Goal: Task Accomplishment & Management: Manage account settings

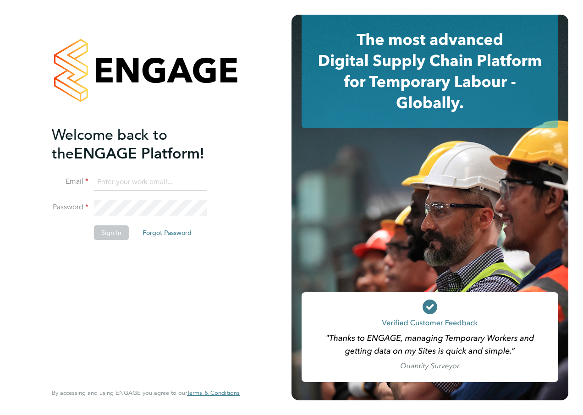
click at [116, 183] on input at bounding box center [150, 182] width 113 height 16
click at [117, 176] on input at bounding box center [150, 182] width 113 height 16
type input "naraiyan.bhardwaj@hays.com"
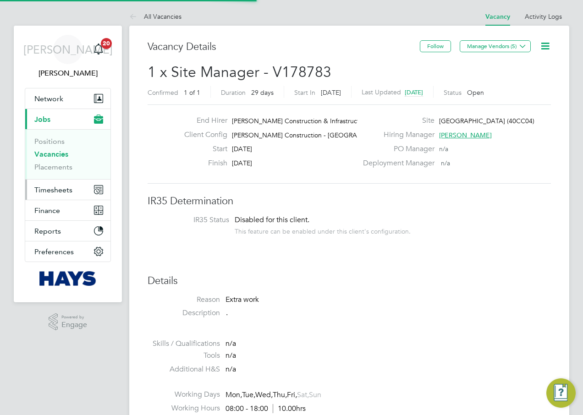
click at [76, 187] on button "Timesheets" at bounding box center [67, 190] width 85 height 20
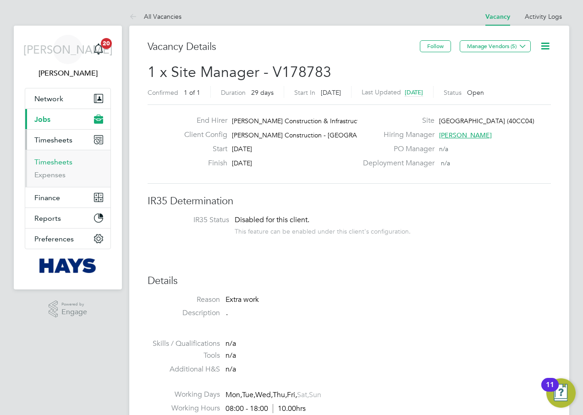
click at [62, 160] on link "Timesheets" at bounding box center [53, 162] width 38 height 9
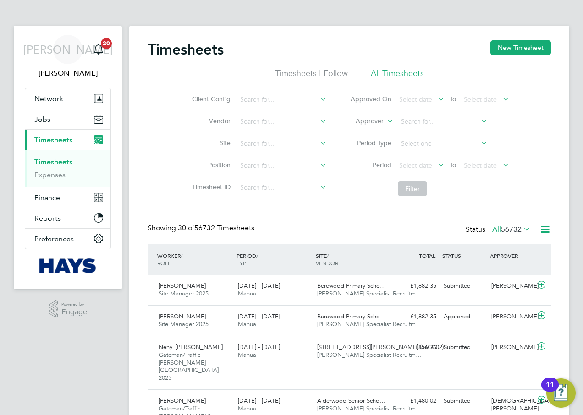
scroll to position [5, 5]
click at [247, 121] on input at bounding box center [282, 121] width 90 height 13
click at [58, 115] on button "Jobs" at bounding box center [67, 119] width 85 height 20
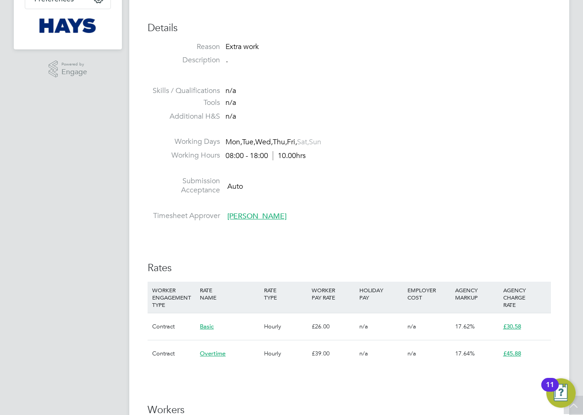
scroll to position [4, 0]
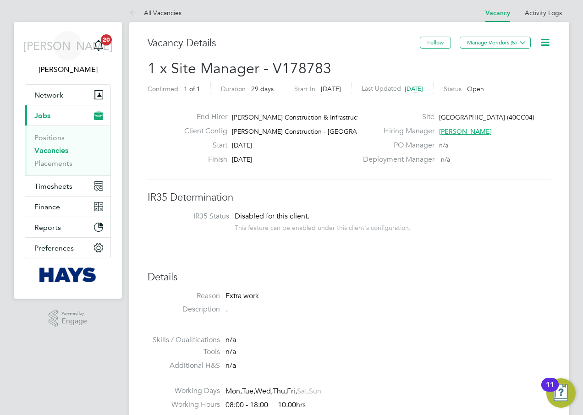
click at [59, 152] on link "Vacancies" at bounding box center [51, 150] width 34 height 9
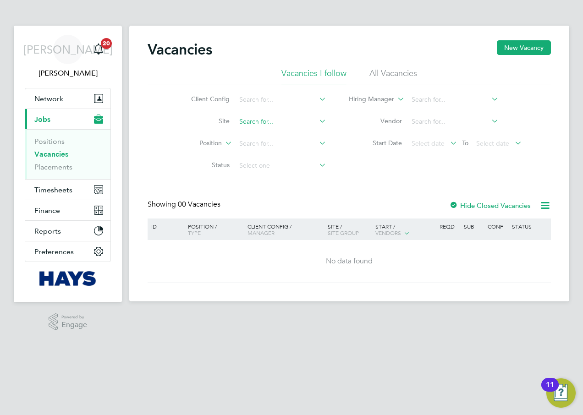
click at [260, 126] on input at bounding box center [281, 121] width 90 height 13
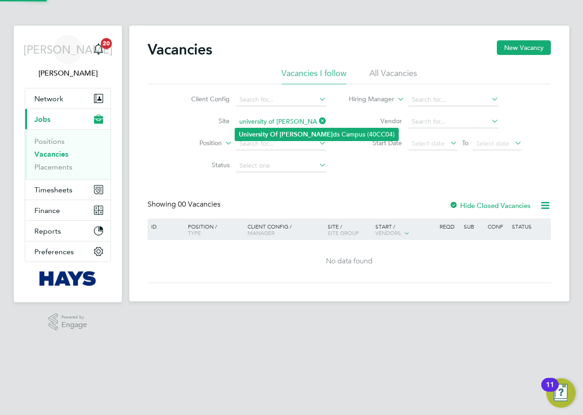
click at [273, 134] on b "Of" at bounding box center [274, 135] width 8 height 8
type input "University Of Leeds Campus (40CC04)"
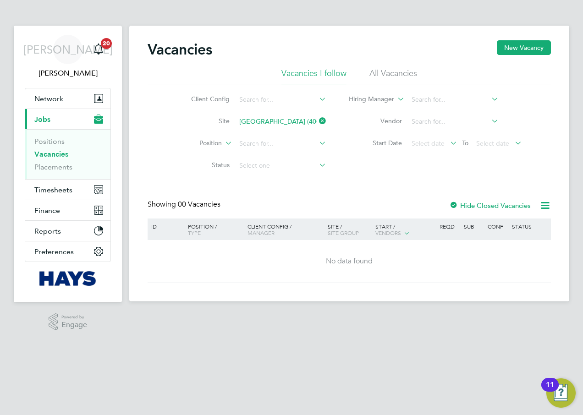
click at [388, 70] on li "All Vacancies" at bounding box center [393, 76] width 48 height 16
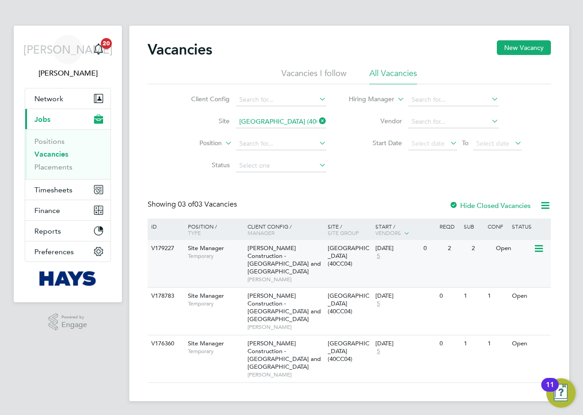
click at [315, 260] on div "Morgan Sindall Construction - Yorkshire and North East Ben Steel" at bounding box center [285, 263] width 80 height 47
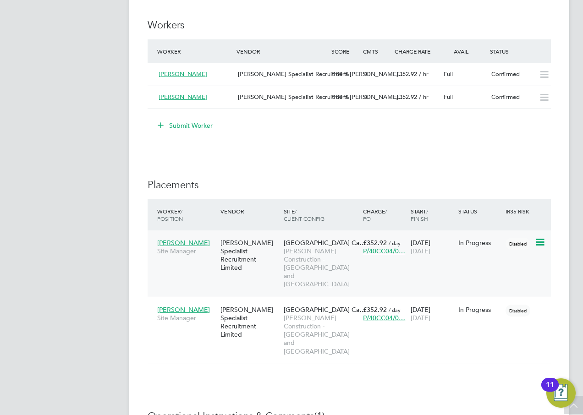
click at [543, 244] on icon at bounding box center [539, 242] width 9 height 11
click at [498, 303] on li "Start" at bounding box center [511, 299] width 65 height 13
click at [449, 263] on div "Michael Pitt Site Manager Hays Specialist Recruitment Limited University Of Lee…" at bounding box center [349, 263] width 403 height 66
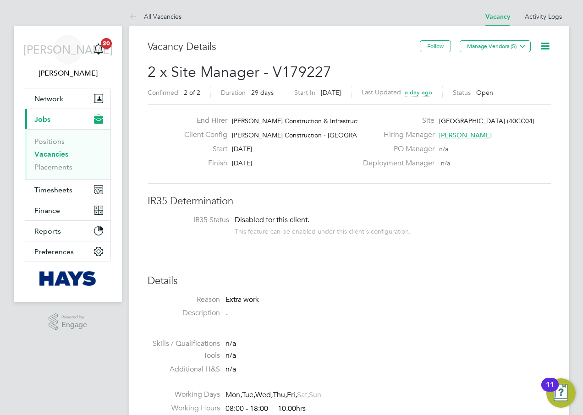
click at [549, 50] on icon at bounding box center [544, 45] width 11 height 11
click at [526, 172] on div "Deployment Manager n/a" at bounding box center [455, 166] width 197 height 14
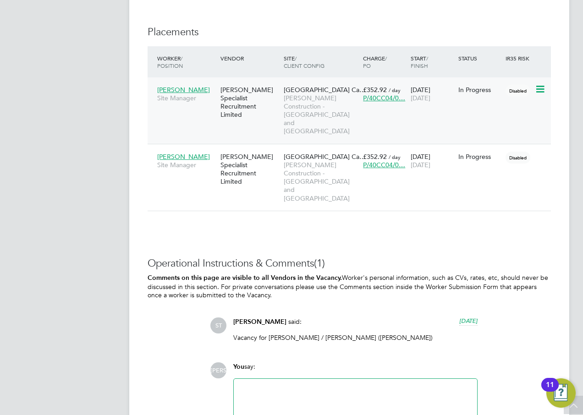
click at [319, 118] on span "[PERSON_NAME] Construction - [GEOGRAPHIC_DATA] and [GEOGRAPHIC_DATA]" at bounding box center [321, 115] width 75 height 42
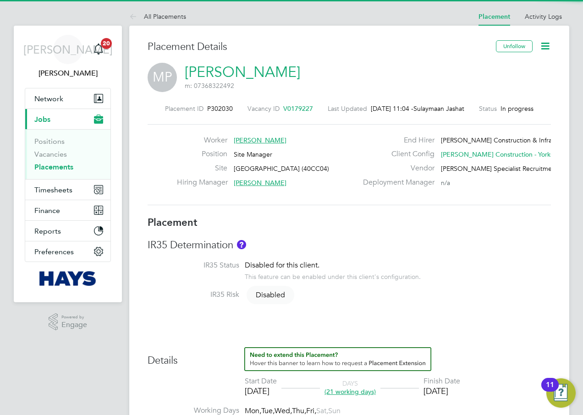
click at [545, 46] on icon at bounding box center [544, 45] width 11 height 11
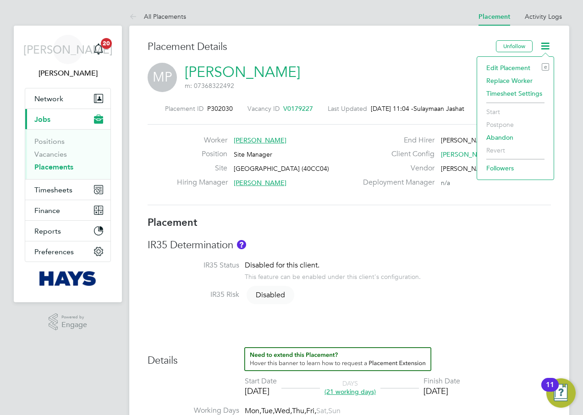
click at [501, 109] on li "Start" at bounding box center [515, 111] width 67 height 13
click at [492, 112] on li "Start" at bounding box center [515, 111] width 67 height 13
click at [445, 54] on div "Placement Details" at bounding box center [318, 51] width 341 height 22
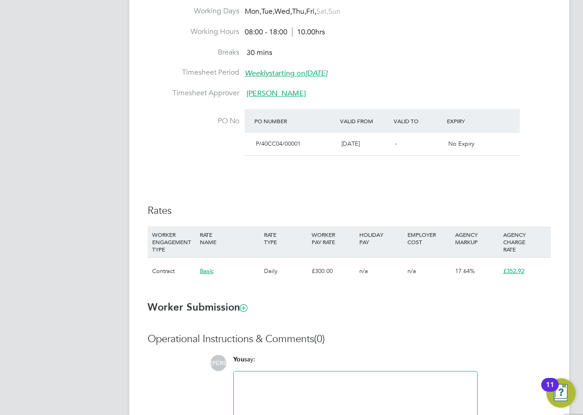
scroll to position [496, 0]
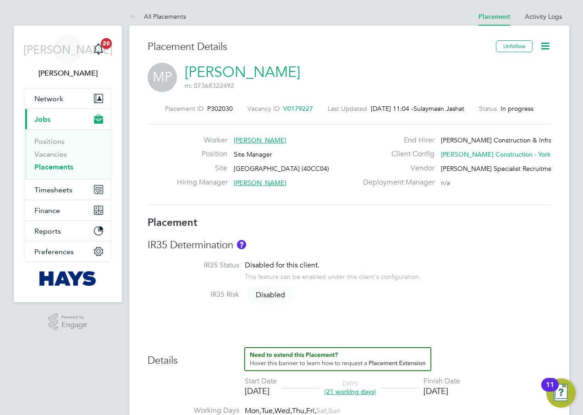
click at [180, 14] on link "All Placements" at bounding box center [157, 16] width 57 height 8
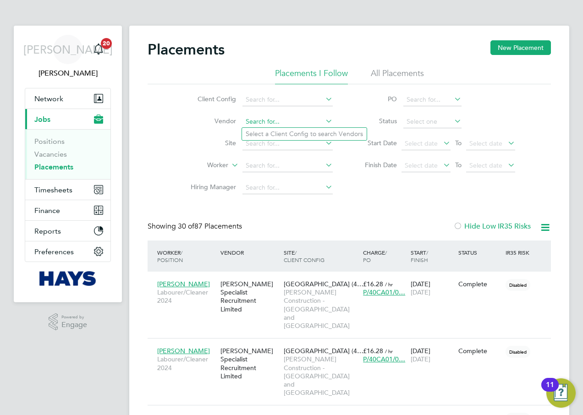
click at [284, 123] on input at bounding box center [287, 121] width 90 height 13
click at [248, 145] on input at bounding box center [287, 143] width 90 height 13
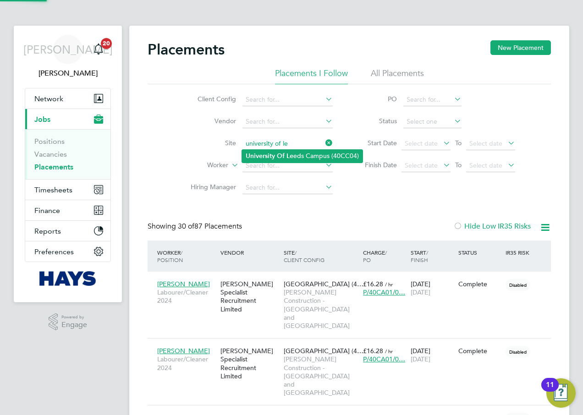
click at [268, 155] on b "University" at bounding box center [260, 156] width 29 height 8
type input "[GEOGRAPHIC_DATA] (40CC04)"
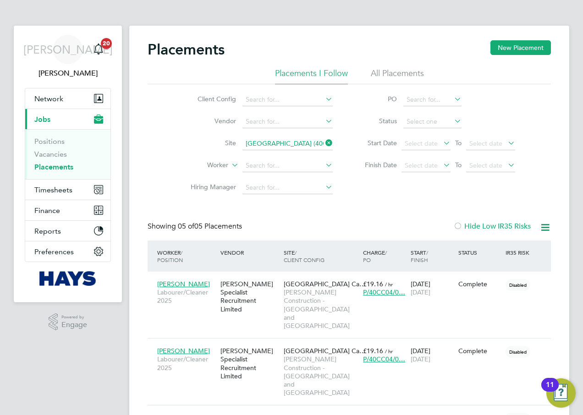
click at [384, 70] on li "All Placements" at bounding box center [397, 76] width 53 height 16
click at [461, 226] on label "Hide Low IR35 Risks" at bounding box center [491, 226] width 77 height 9
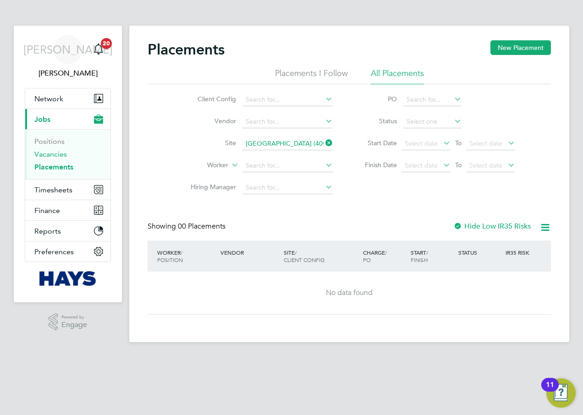
click at [49, 156] on link "Vacancies" at bounding box center [50, 154] width 33 height 9
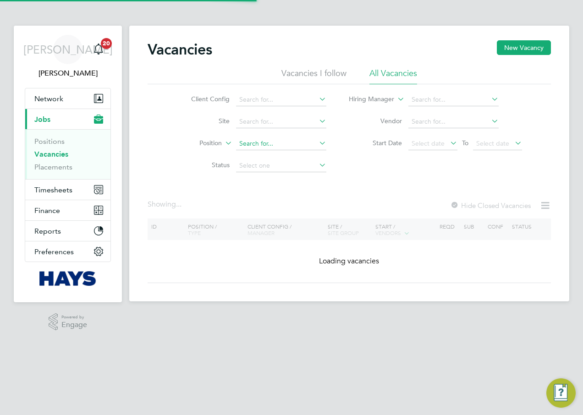
click at [270, 140] on input at bounding box center [281, 143] width 90 height 13
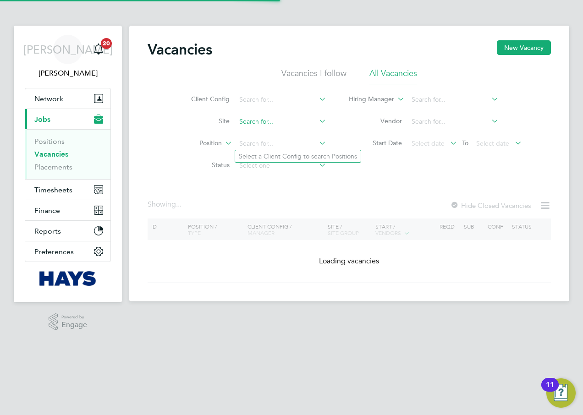
click at [259, 122] on input at bounding box center [281, 121] width 90 height 13
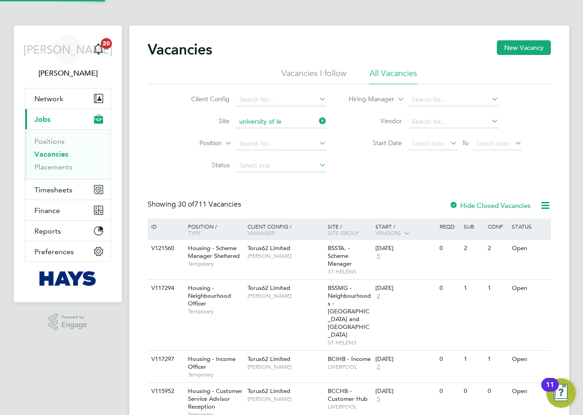
click at [273, 134] on b "Of" at bounding box center [274, 135] width 8 height 8
type input "[GEOGRAPHIC_DATA] (40CC04)"
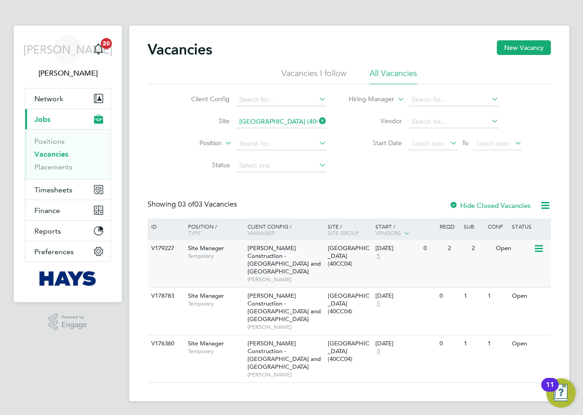
click at [229, 262] on div "Site Manager Temporary" at bounding box center [213, 252] width 64 height 24
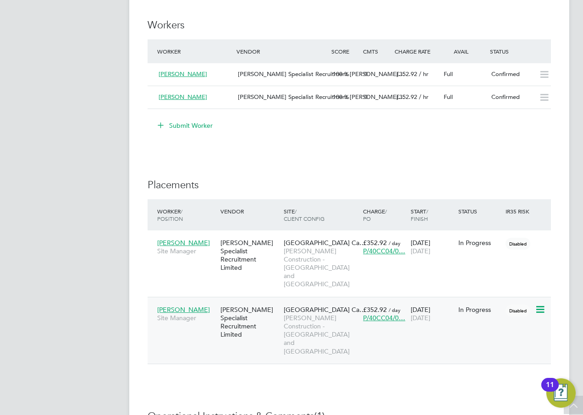
click at [540, 304] on icon at bounding box center [539, 309] width 9 height 11
click at [540, 241] on icon at bounding box center [539, 242] width 9 height 11
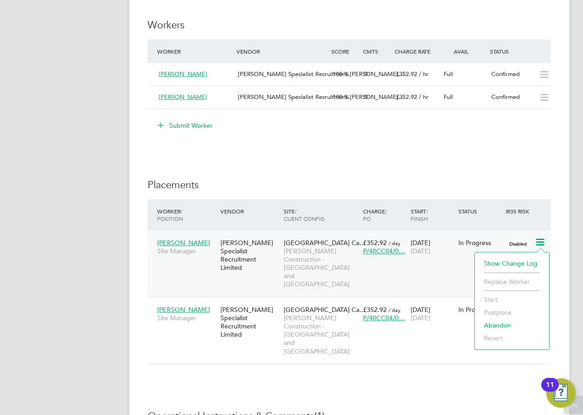
click at [488, 298] on li "Start" at bounding box center [511, 299] width 65 height 13
drag, startPoint x: 488, startPoint y: 298, endPoint x: 380, endPoint y: 172, distance: 165.5
click at [380, 172] on div "IR35 Determination IR35 Status Disabled for this client. This feature can be en…" at bounding box center [349, 101] width 403 height 1035
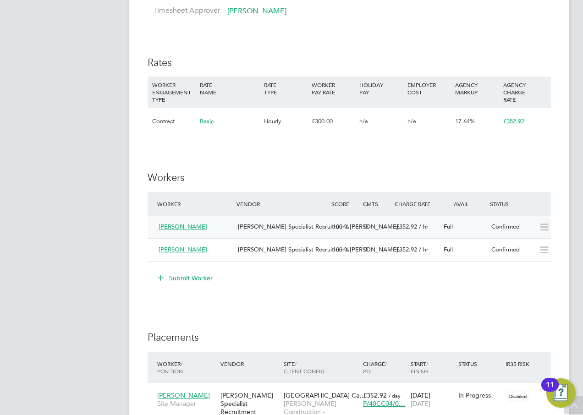
click at [543, 227] on icon at bounding box center [543, 227] width 11 height 7
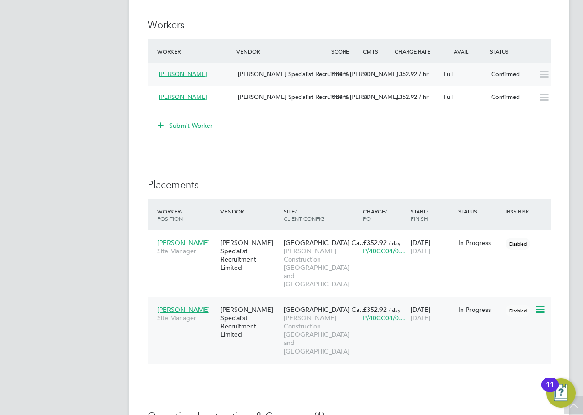
click at [177, 306] on span "[PERSON_NAME]" at bounding box center [183, 310] width 53 height 8
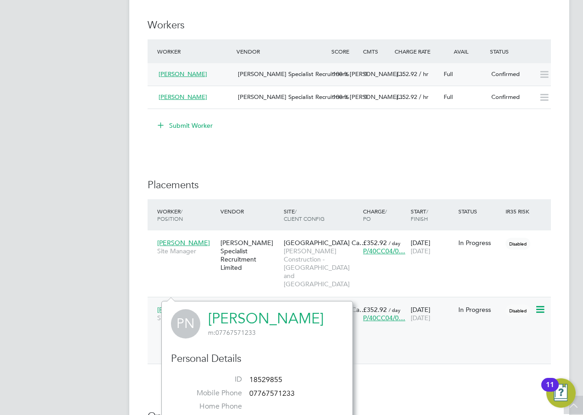
scroll to position [814, 0]
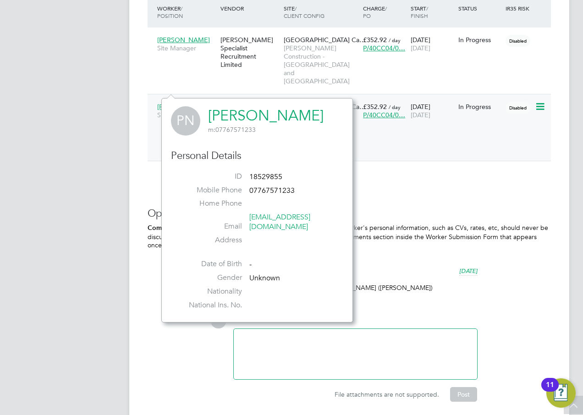
click at [264, 98] on div "[PERSON_NAME] Specialist Recruitment Limited" at bounding box center [249, 119] width 63 height 43
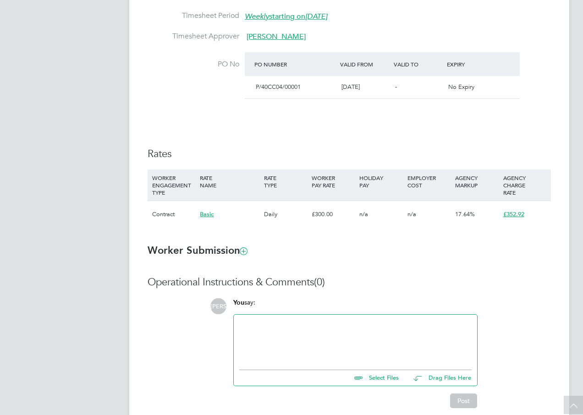
scroll to position [458, 0]
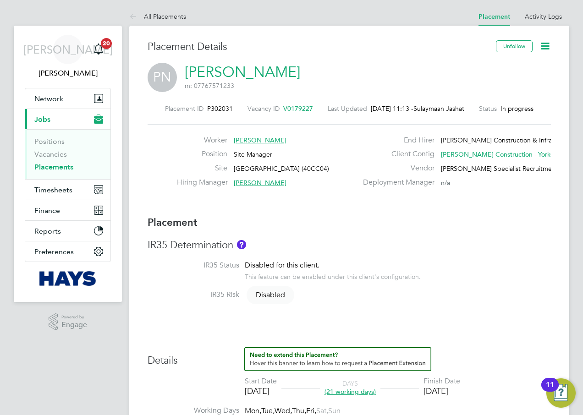
click at [549, 47] on icon at bounding box center [544, 45] width 11 height 11
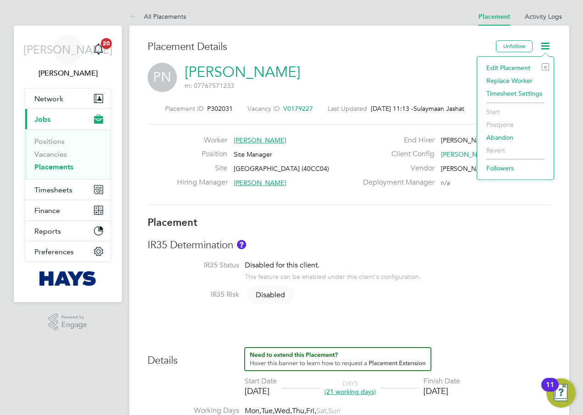
click at [543, 47] on icon at bounding box center [544, 45] width 11 height 11
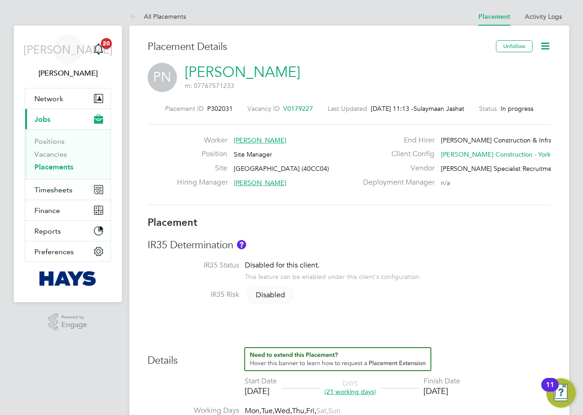
click at [240, 137] on span "[PERSON_NAME]" at bounding box center [260, 140] width 53 height 8
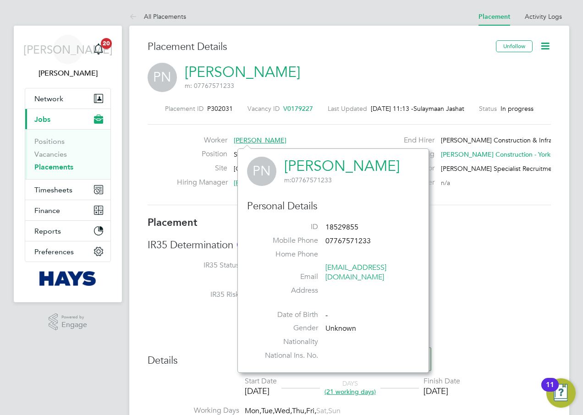
click at [472, 309] on li "IR35 Risk Disabled" at bounding box center [349, 300] width 403 height 21
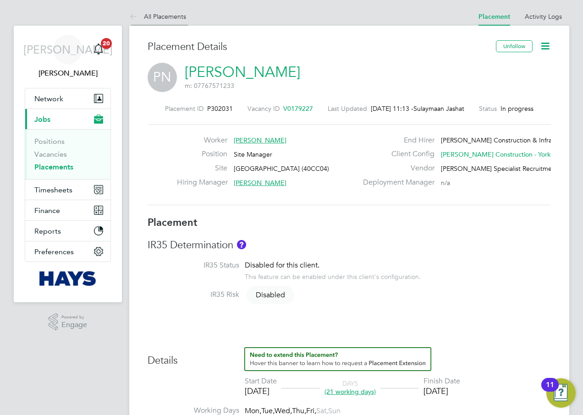
click at [175, 18] on link "All Placements" at bounding box center [157, 16] width 57 height 8
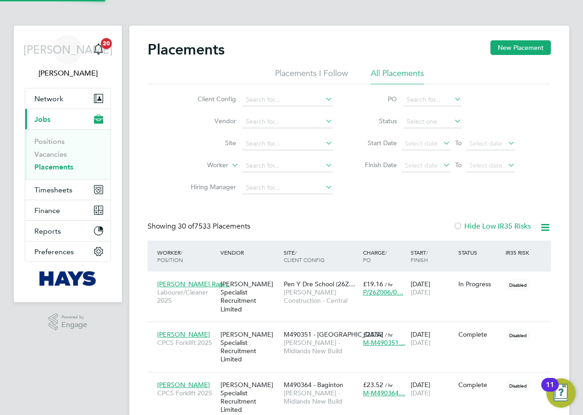
scroll to position [34, 80]
click at [66, 161] on li "Vacancies" at bounding box center [68, 156] width 69 height 13
click at [66, 159] on li "Vacancies" at bounding box center [68, 156] width 69 height 13
click at [58, 154] on link "Vacancies" at bounding box center [50, 154] width 33 height 9
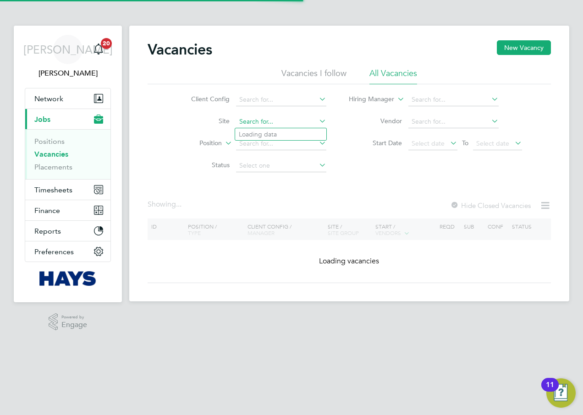
click at [264, 119] on input at bounding box center [281, 121] width 90 height 13
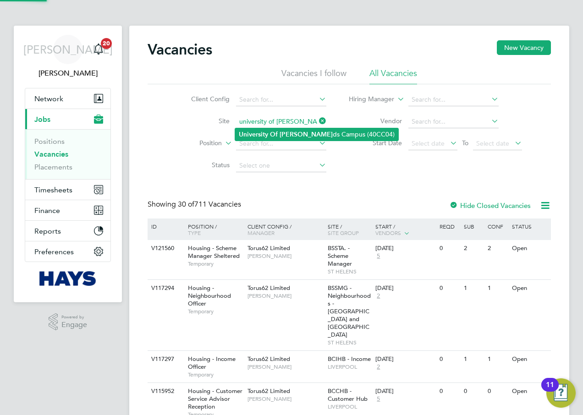
click at [281, 131] on b "Lee" at bounding box center [306, 135] width 53 height 8
type input "[GEOGRAPHIC_DATA] (40CC04)"
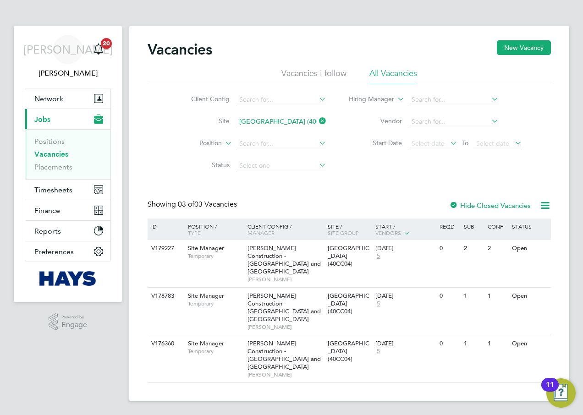
click at [231, 238] on div "Position / Type" at bounding box center [213, 230] width 64 height 22
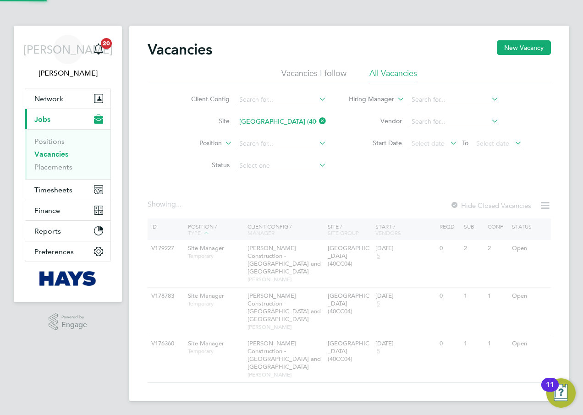
click at [247, 254] on div "Vacancies New Vacancy Vacancies I follow All Vacancies Client Config Site Unive…" at bounding box center [349, 211] width 403 height 343
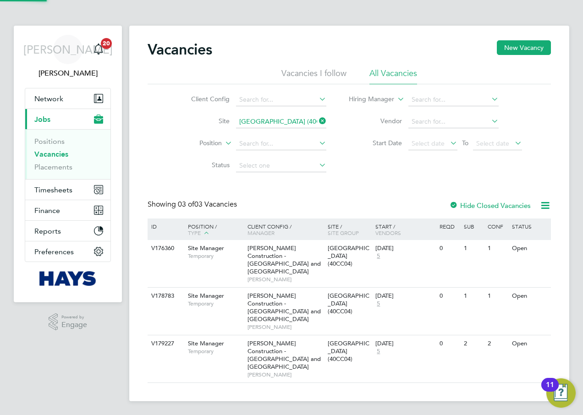
click at [248, 254] on span "[PERSON_NAME] Construction - [GEOGRAPHIC_DATA] and [GEOGRAPHIC_DATA]" at bounding box center [283, 259] width 73 height 31
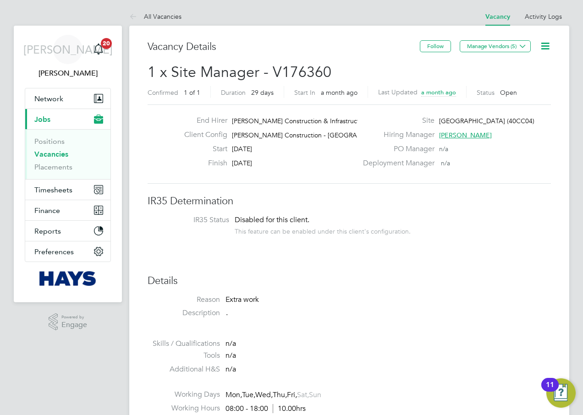
click at [62, 155] on link "Vacancies" at bounding box center [51, 154] width 34 height 9
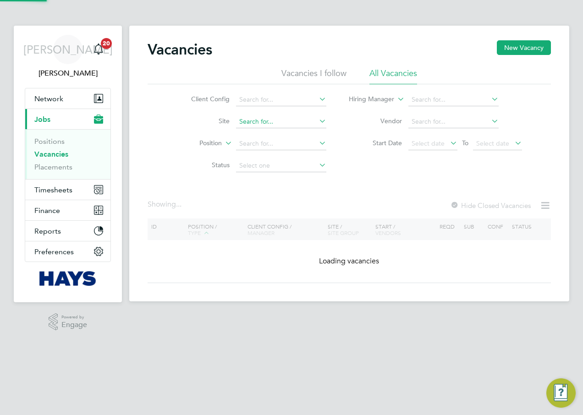
click at [249, 121] on input at bounding box center [281, 121] width 90 height 13
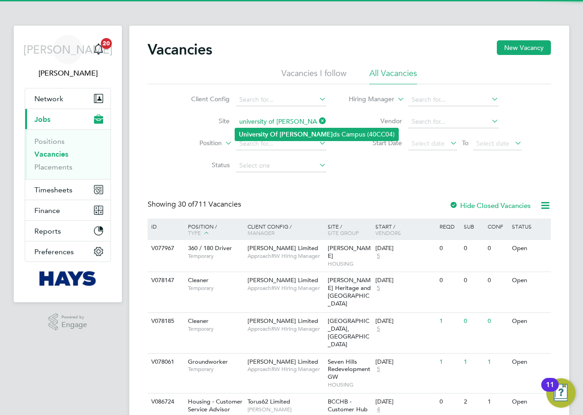
click at [261, 132] on b "University" at bounding box center [253, 135] width 29 height 8
type input "[GEOGRAPHIC_DATA] (40CC04)"
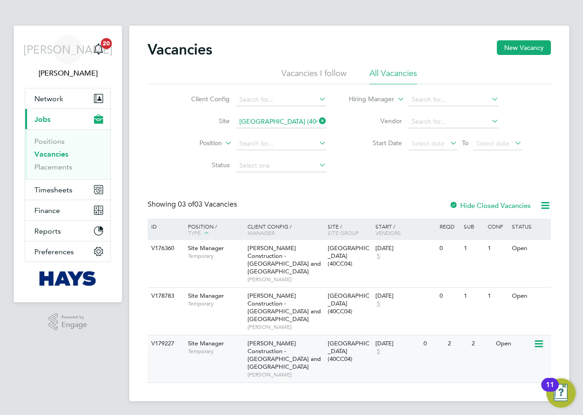
click at [285, 340] on span "[PERSON_NAME] Construction - [GEOGRAPHIC_DATA] and [GEOGRAPHIC_DATA]" at bounding box center [283, 355] width 73 height 31
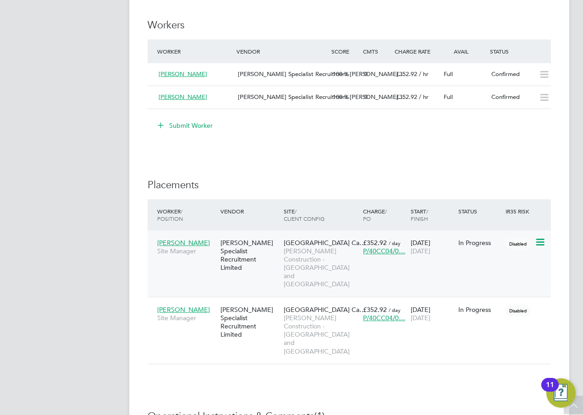
click at [294, 255] on span "[PERSON_NAME] Construction - [GEOGRAPHIC_DATA] and [GEOGRAPHIC_DATA]" at bounding box center [321, 268] width 75 height 42
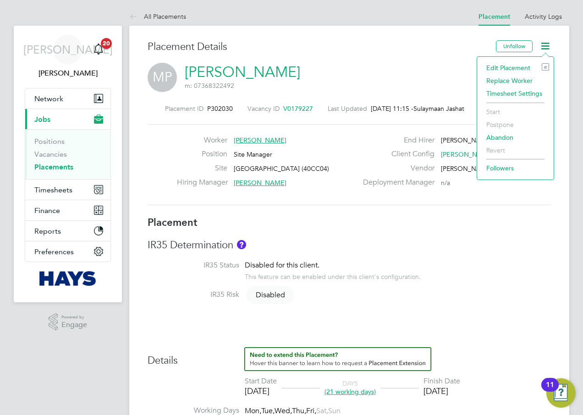
click at [506, 65] on li "Edit Placement e" at bounding box center [515, 67] width 67 height 13
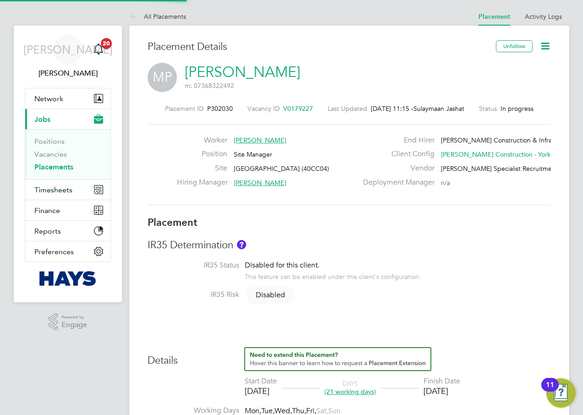
scroll to position [5, 5]
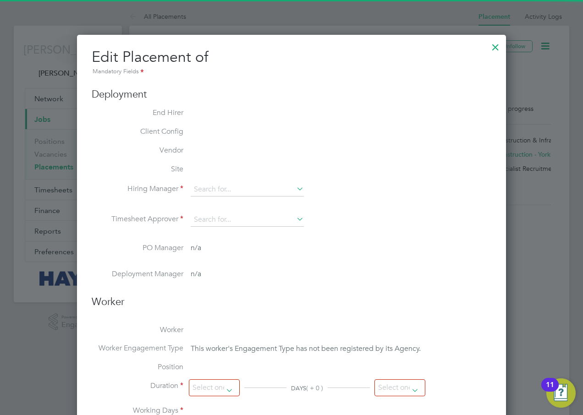
type input "[PERSON_NAME]"
type input "[DATE]"
type input "08:00"
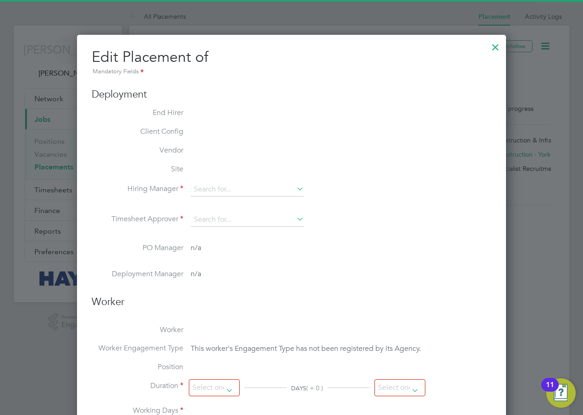
type input "18:00"
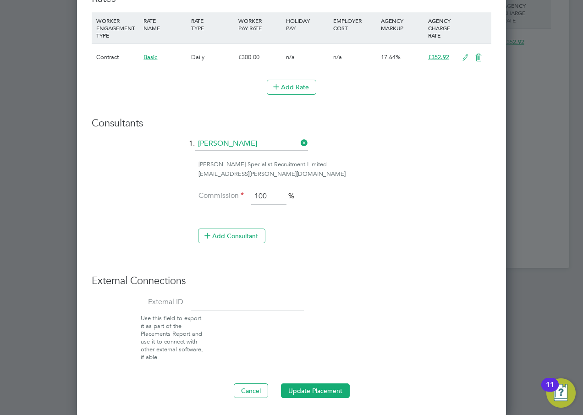
click at [240, 310] on li "External ID" at bounding box center [292, 305] width 400 height 20
click at [240, 303] on input at bounding box center [247, 303] width 113 height 16
click at [247, 299] on input at bounding box center [247, 303] width 113 height 16
paste input "30642173"
type input "30642173"
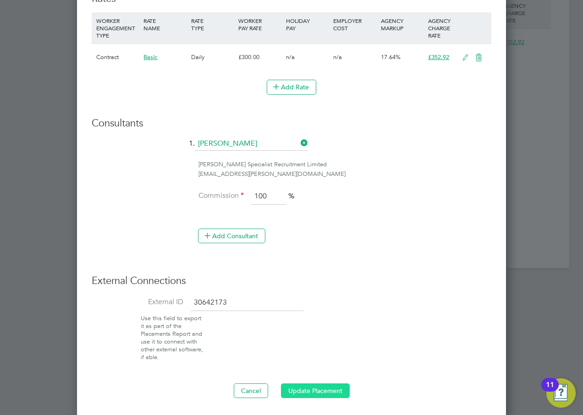
click at [337, 389] on button "Update Placement" at bounding box center [315, 391] width 69 height 15
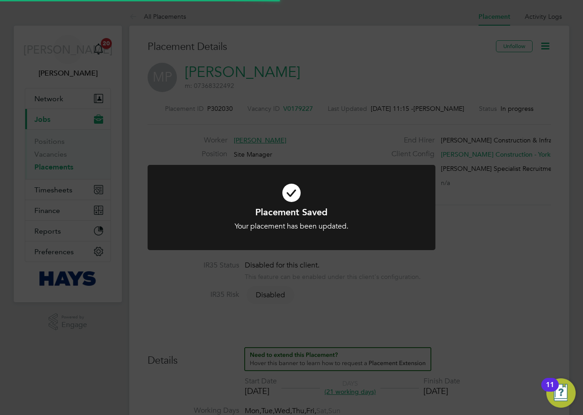
click at [488, 300] on div "Placement Saved Your placement has been updated. Cancel Okay" at bounding box center [291, 207] width 583 height 415
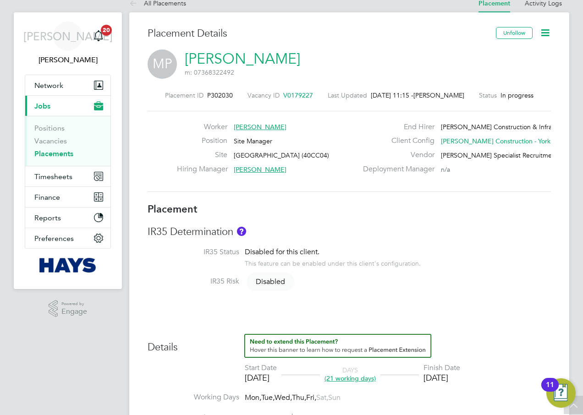
scroll to position [0, 0]
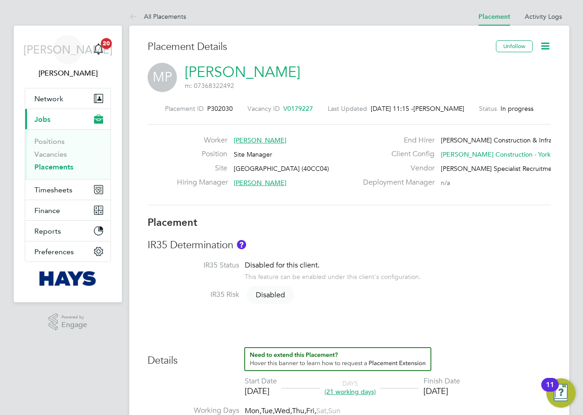
click at [296, 111] on span "V0179227" at bounding box center [298, 108] width 30 height 8
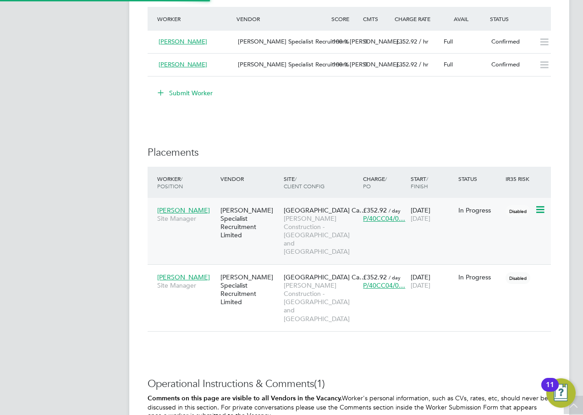
scroll to position [5, 5]
click at [294, 282] on span "Morgan Sindall Construction - Yorkshire and North East" at bounding box center [321, 302] width 75 height 42
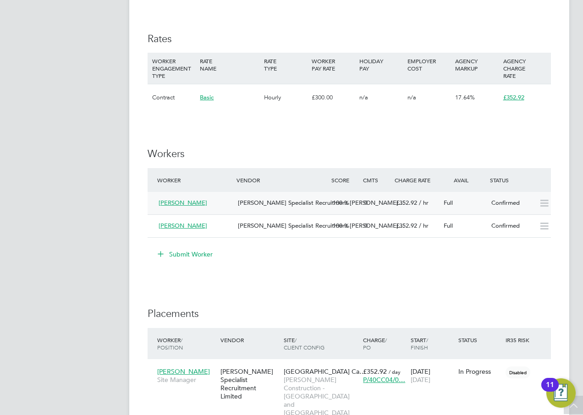
scroll to position [491, 0]
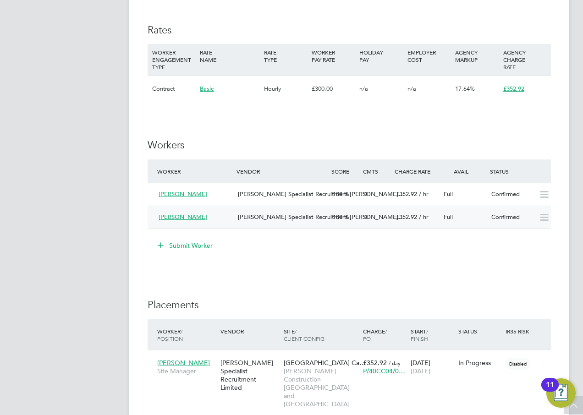
click at [170, 215] on span "[PERSON_NAME]" at bounding box center [183, 217] width 49 height 8
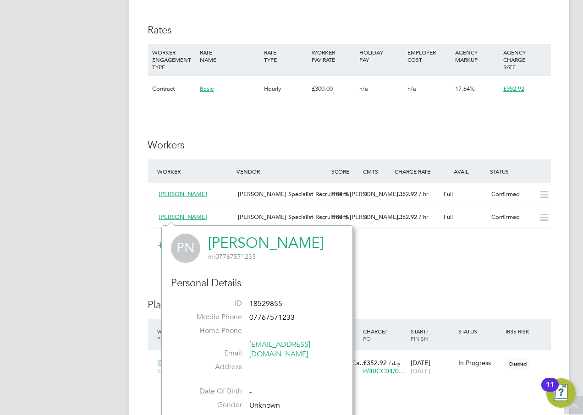
click at [227, 241] on link "[PERSON_NAME]" at bounding box center [265, 243] width 115 height 18
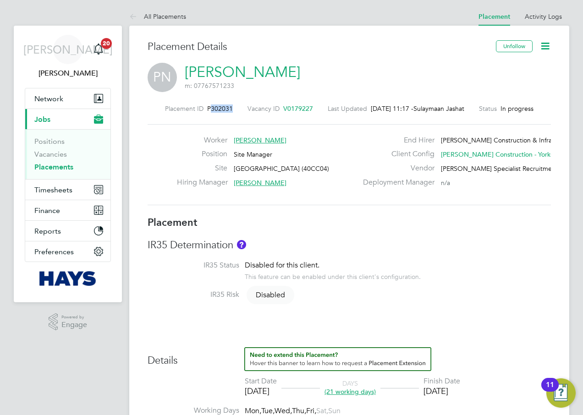
drag, startPoint x: 225, startPoint y: 110, endPoint x: 202, endPoint y: 110, distance: 23.4
click at [202, 110] on div "Placement ID P302031 Vacancy ID V0179227 Last Updated 28 Aug 2025, 11:17 - Sula…" at bounding box center [349, 108] width 403 height 8
click at [542, 45] on icon at bounding box center [544, 45] width 11 height 11
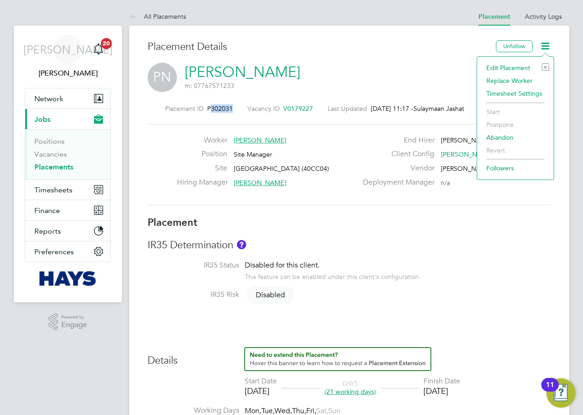
click at [525, 68] on li "Edit Placement e" at bounding box center [515, 67] width 67 height 13
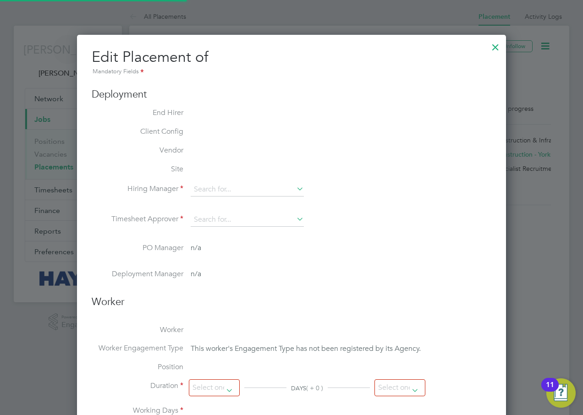
scroll to position [19, 400]
type input "Ben Steel"
type input "[DATE]"
type input "23 Sep 2025"
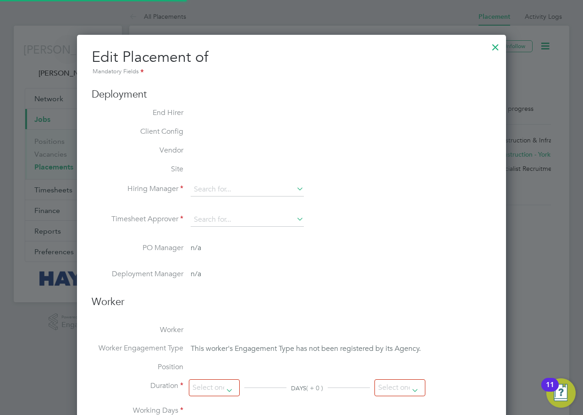
type input "08:00"
type input "18:00"
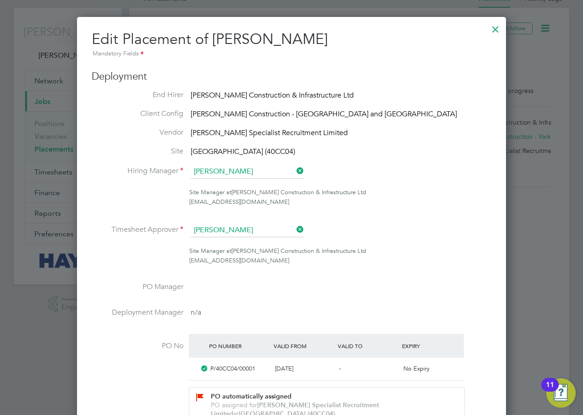
scroll to position [629, 0]
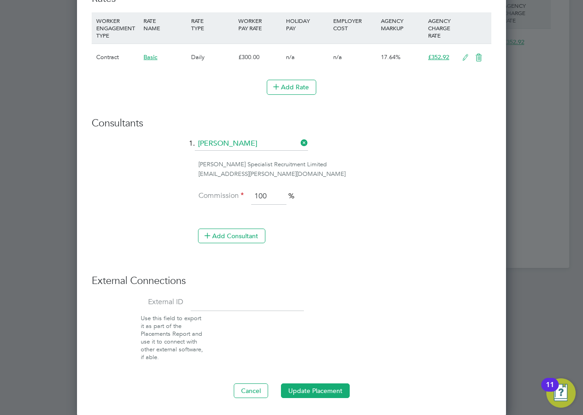
click at [223, 304] on input at bounding box center [247, 303] width 113 height 16
paste input "30642490"
type input "30642490"
click at [307, 389] on button "Update Placement" at bounding box center [315, 391] width 69 height 15
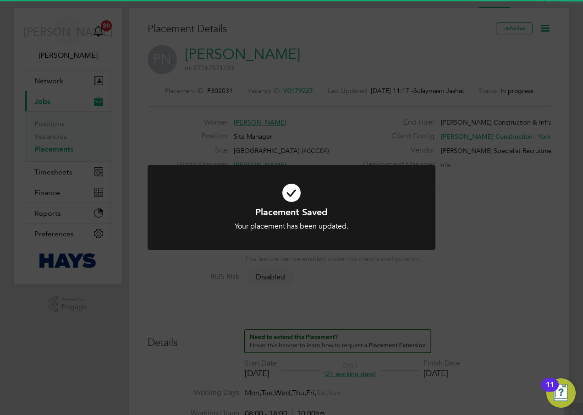
scroll to position [0, 0]
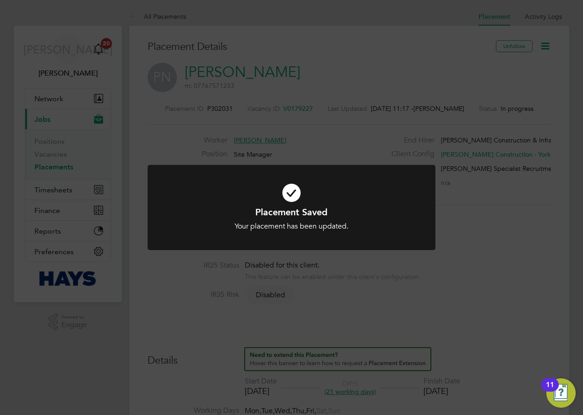
click at [461, 258] on div "Placement Saved Your placement has been updated. Cancel Okay" at bounding box center [291, 207] width 583 height 415
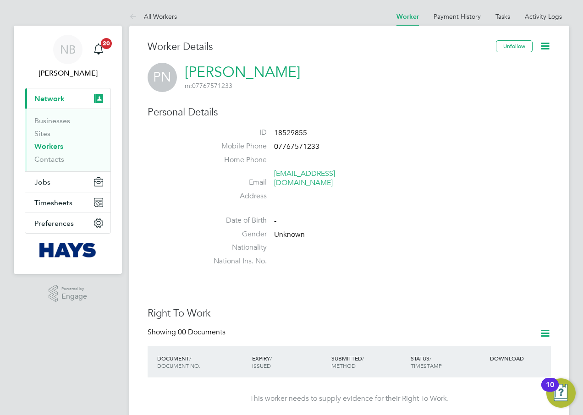
scroll to position [153, 0]
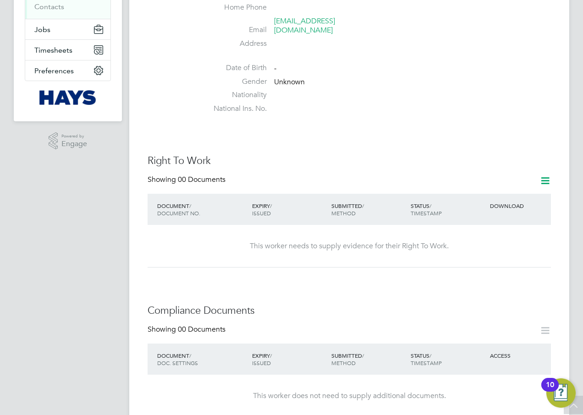
click at [544, 175] on icon at bounding box center [544, 180] width 11 height 11
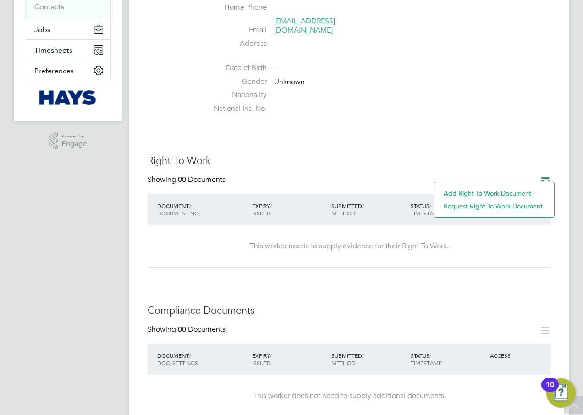
click at [444, 192] on li "Add Right To Work Document" at bounding box center [494, 193] width 110 height 13
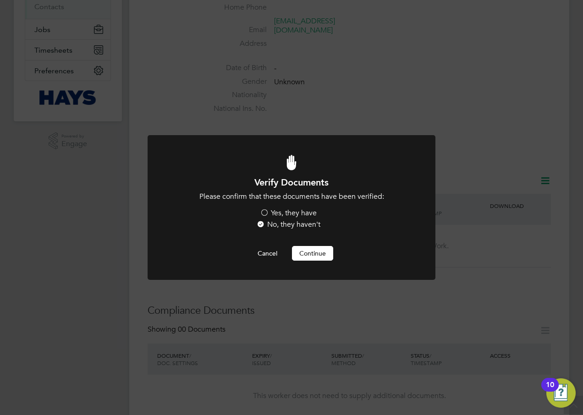
scroll to position [0, 0]
click at [265, 213] on label "Yes, they have" at bounding box center [288, 214] width 57 height 10
click at [0, 0] on input "Yes, they have" at bounding box center [0, 0] width 0 height 0
click at [306, 250] on button "Continue" at bounding box center [312, 253] width 41 height 15
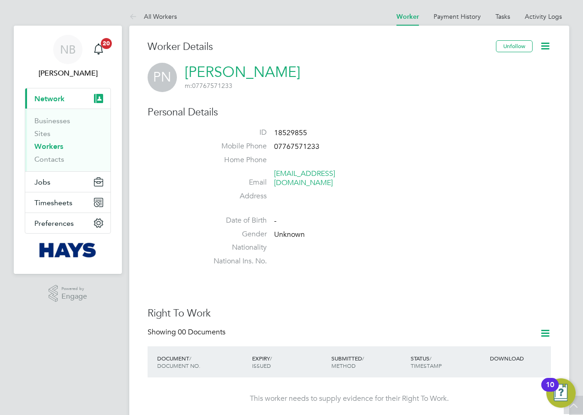
scroll to position [153, 0]
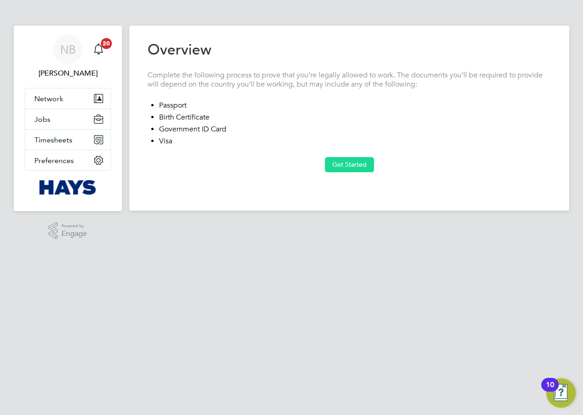
click at [333, 164] on button "Get Started" at bounding box center [349, 164] width 49 height 15
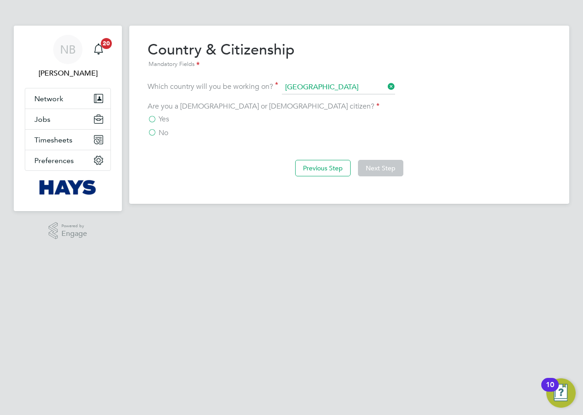
click at [154, 133] on label "No" at bounding box center [158, 132] width 21 height 9
click at [0, 0] on input "No" at bounding box center [0, 0] width 0 height 0
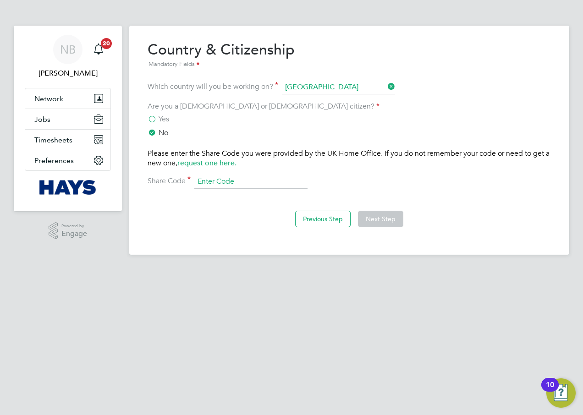
click at [219, 186] on input at bounding box center [250, 182] width 113 height 14
click at [246, 181] on input at bounding box center [250, 182] width 113 height 14
paste input "WE-P4LD763-Z2"
type input "WE-P4LD763-Z2"
click at [382, 209] on div "Previous Step Next Step" at bounding box center [349, 218] width 403 height 37
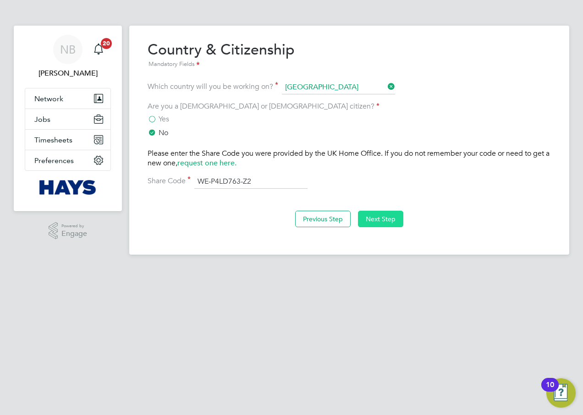
click at [383, 213] on button "Next Step" at bounding box center [380, 219] width 45 height 16
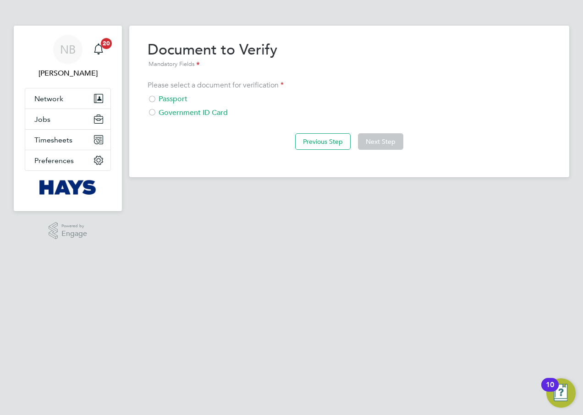
click at [152, 100] on div at bounding box center [152, 99] width 9 height 9
click at [370, 148] on button "Next Step" at bounding box center [380, 141] width 45 height 16
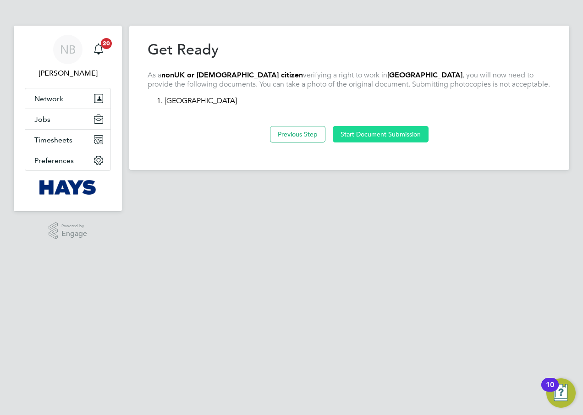
click at [363, 132] on button "Start Document Submission" at bounding box center [381, 134] width 96 height 16
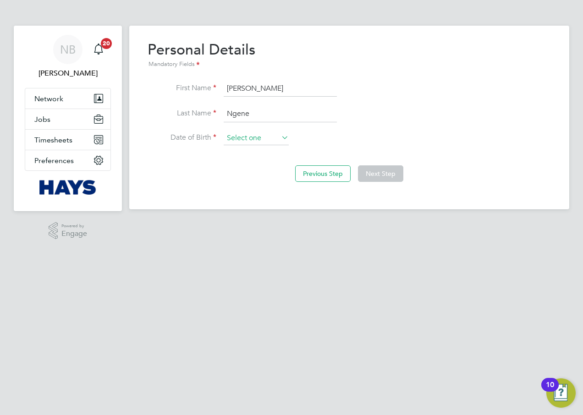
click at [241, 140] on input at bounding box center [256, 139] width 65 height 14
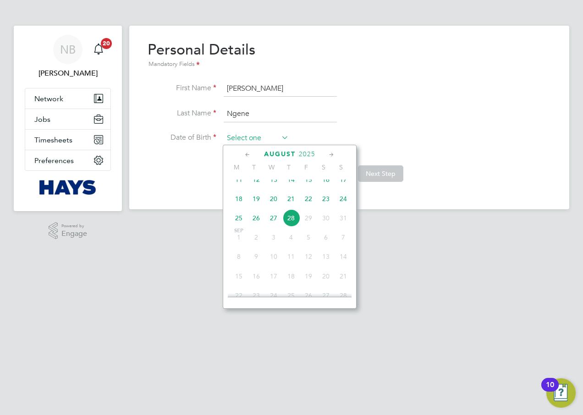
click at [244, 133] on input at bounding box center [256, 139] width 65 height 14
click at [233, 136] on input at bounding box center [256, 139] width 65 height 14
click at [312, 155] on span "2025" at bounding box center [307, 154] width 16 height 8
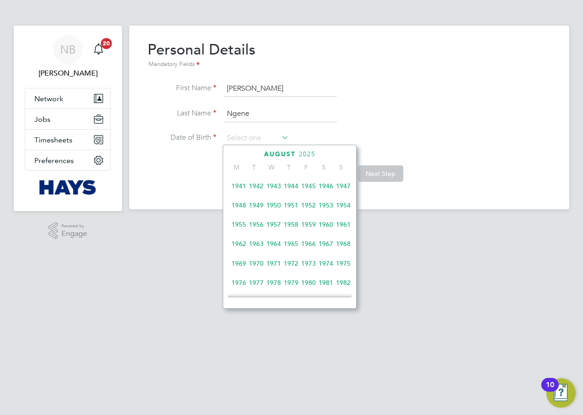
scroll to position [135, 0]
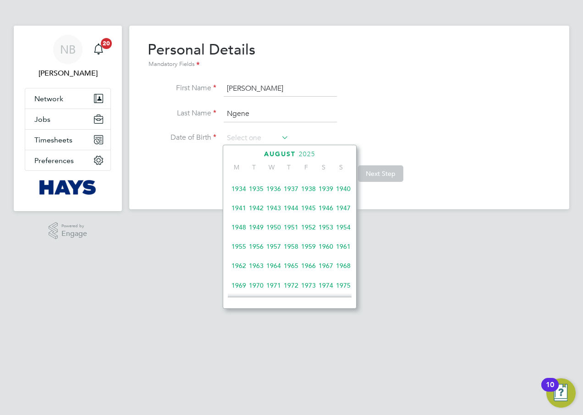
click at [341, 287] on span "1975" at bounding box center [343, 285] width 17 height 17
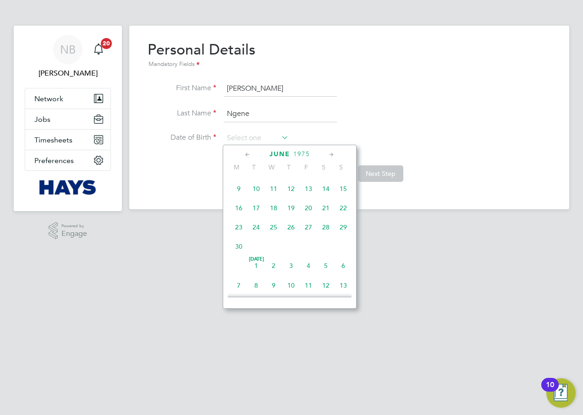
click at [329, 156] on icon at bounding box center [331, 155] width 9 height 10
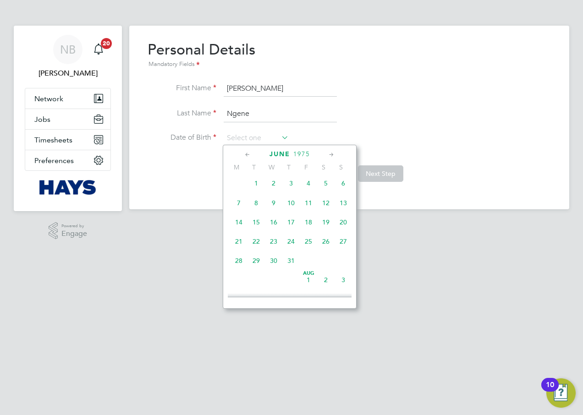
click at [329, 156] on icon at bounding box center [331, 155] width 9 height 10
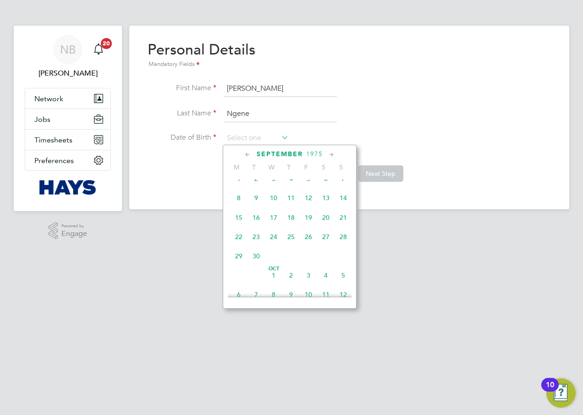
click at [329, 156] on icon at bounding box center [331, 155] width 9 height 10
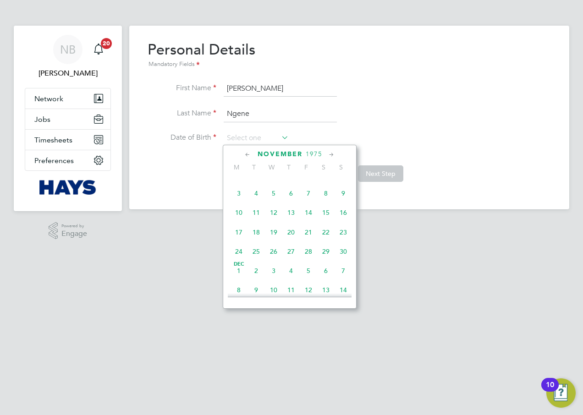
click at [329, 156] on icon at bounding box center [331, 155] width 9 height 10
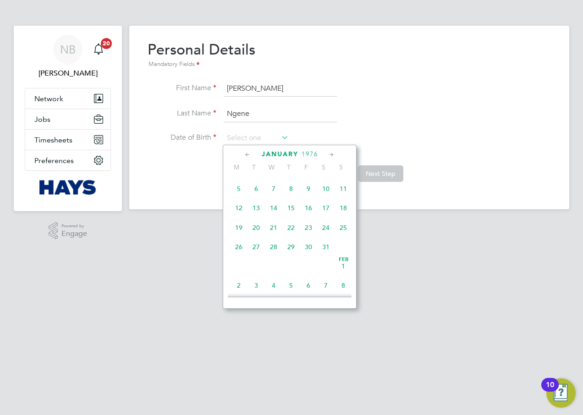
click at [329, 156] on icon at bounding box center [331, 155] width 9 height 10
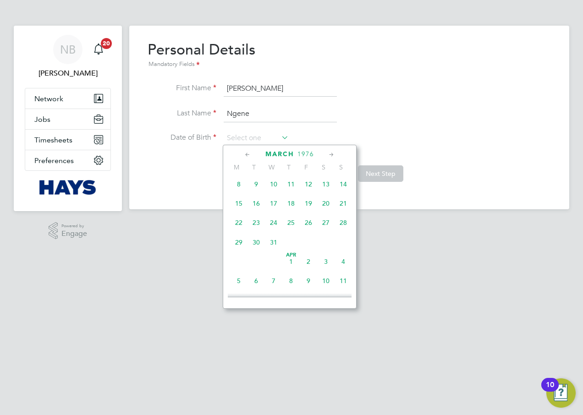
click at [329, 156] on icon at bounding box center [331, 155] width 9 height 10
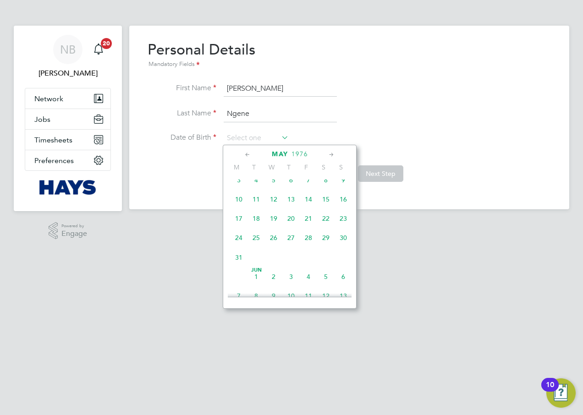
click at [329, 156] on icon at bounding box center [331, 155] width 9 height 10
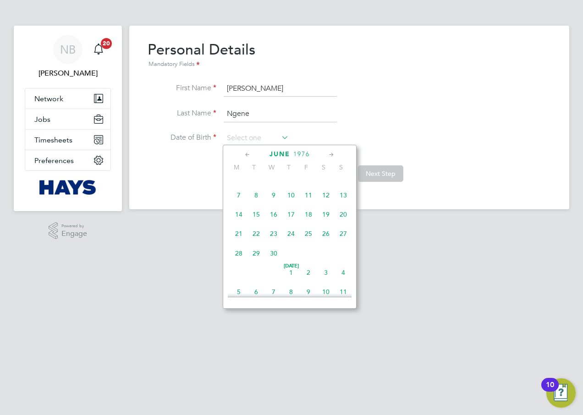
click at [329, 156] on icon at bounding box center [331, 155] width 9 height 10
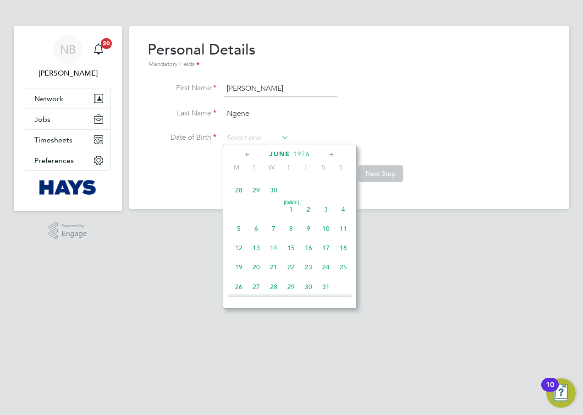
click at [329, 156] on icon at bounding box center [331, 155] width 9 height 10
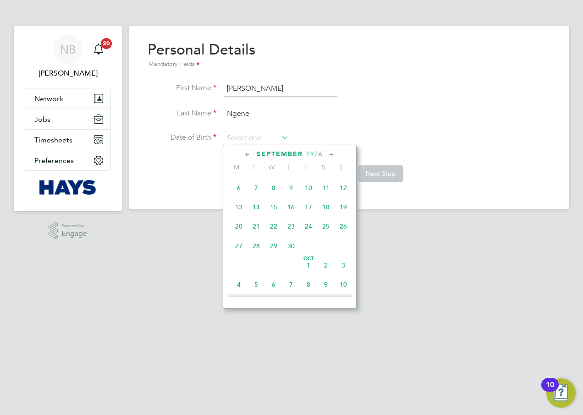
click at [329, 156] on icon at bounding box center [331, 155] width 9 height 10
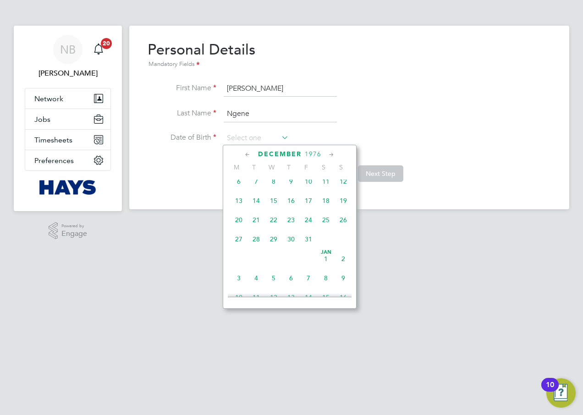
click at [329, 156] on icon at bounding box center [331, 155] width 9 height 10
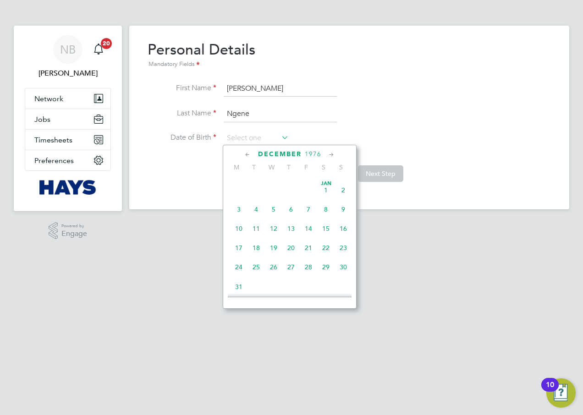
click at [329, 156] on icon at bounding box center [331, 155] width 9 height 10
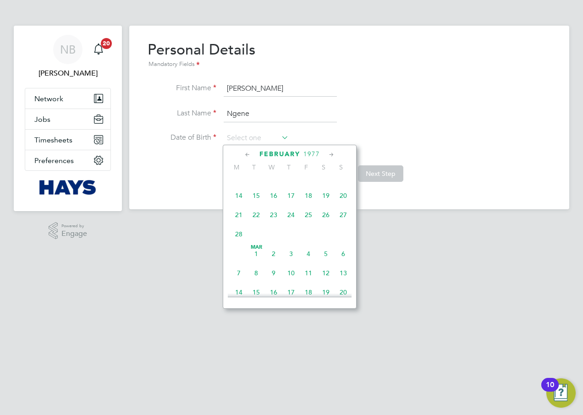
click at [329, 156] on icon at bounding box center [331, 155] width 9 height 10
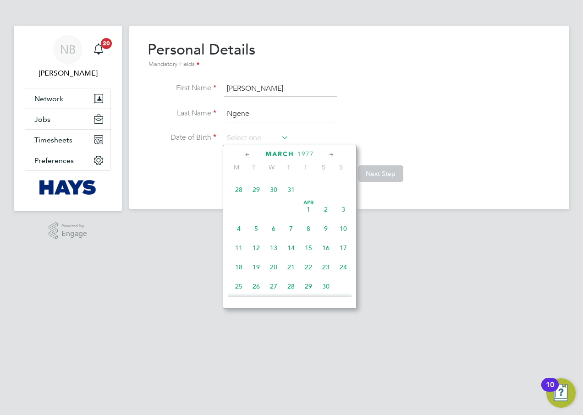
click at [329, 156] on icon at bounding box center [331, 155] width 9 height 10
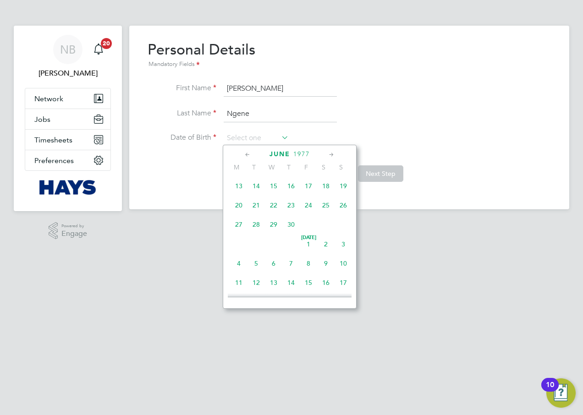
click at [329, 156] on icon at bounding box center [331, 155] width 9 height 10
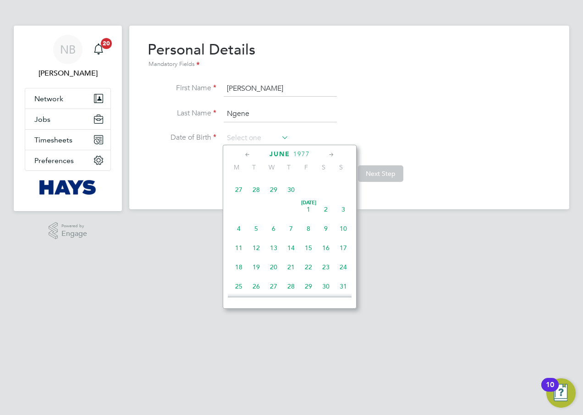
click at [329, 156] on icon at bounding box center [331, 155] width 9 height 10
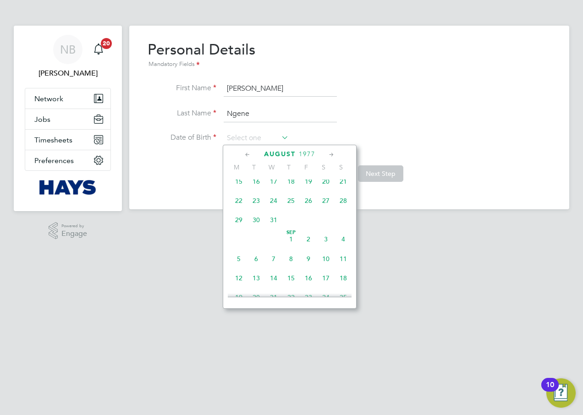
click at [329, 156] on icon at bounding box center [331, 155] width 9 height 10
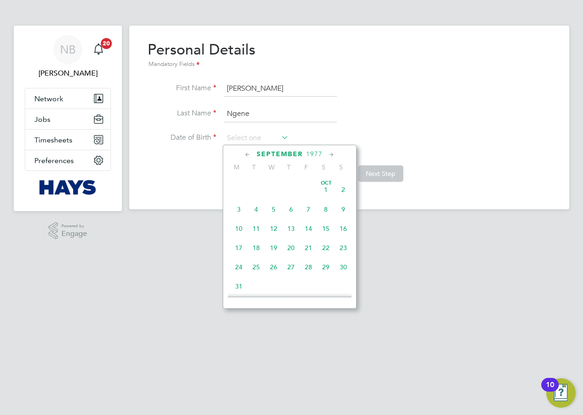
click at [329, 156] on icon at bounding box center [331, 155] width 9 height 10
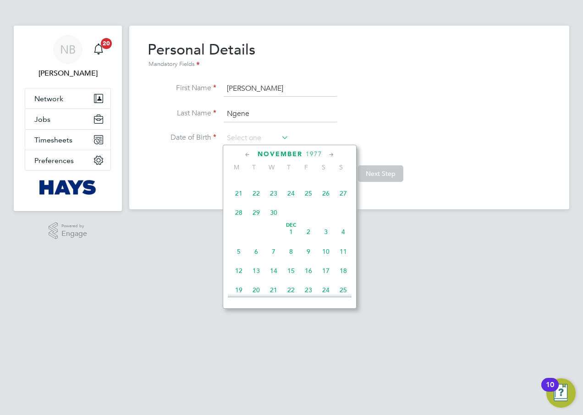
click at [329, 156] on icon at bounding box center [331, 155] width 9 height 10
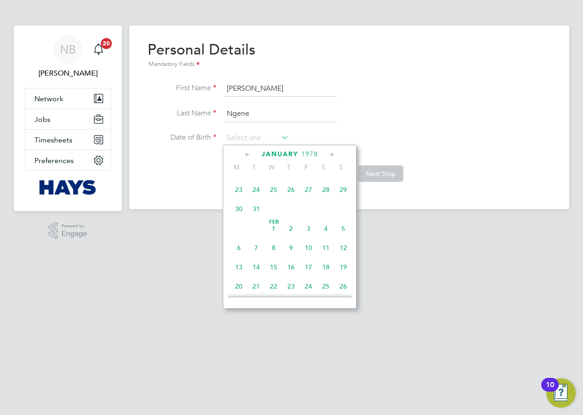
click at [329, 156] on icon at bounding box center [331, 155] width 9 height 10
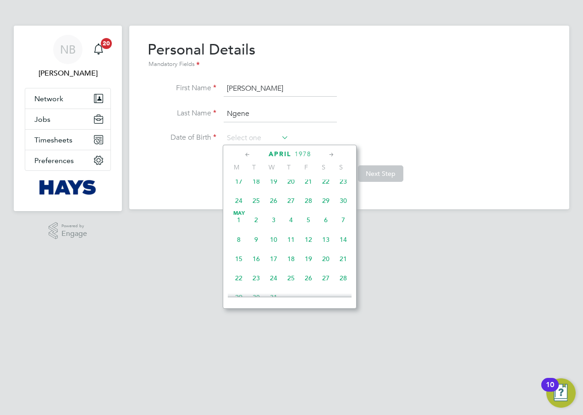
click at [329, 156] on icon at bounding box center [331, 155] width 9 height 10
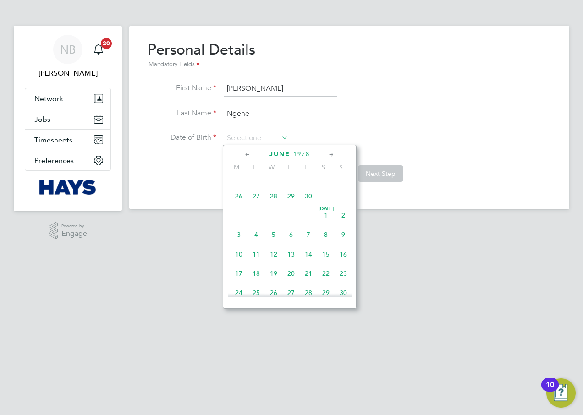
click at [329, 156] on icon at bounding box center [331, 155] width 9 height 10
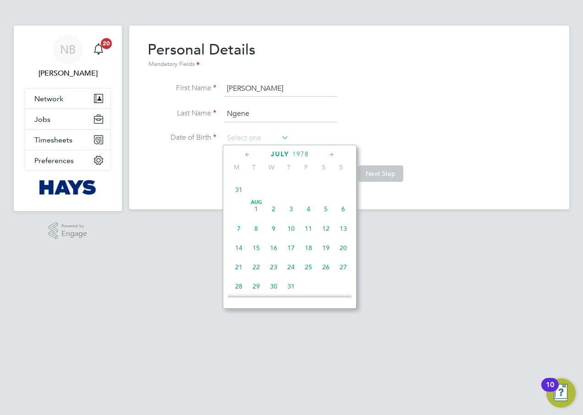
click at [329, 156] on icon at bounding box center [331, 155] width 9 height 10
click at [254, 121] on span "3" at bounding box center [255, 112] width 17 height 17
type input "[DATE]"
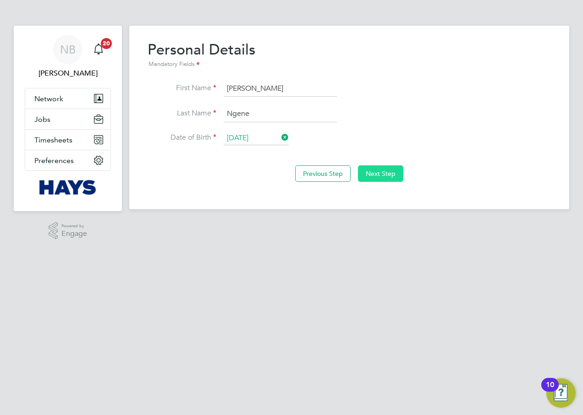
click at [384, 168] on button "Next Step" at bounding box center [380, 173] width 45 height 16
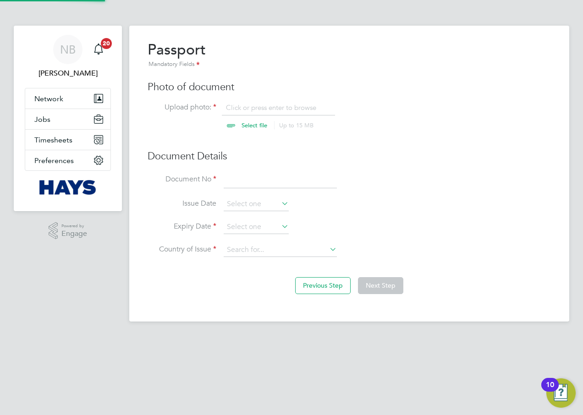
scroll to position [12, 114]
click at [247, 107] on input "file" at bounding box center [263, 116] width 144 height 27
type input "C:\fakepath\[PERSON_NAME] RTW.pdf"
click at [232, 181] on input at bounding box center [280, 180] width 113 height 16
click at [260, 178] on input at bounding box center [280, 180] width 113 height 16
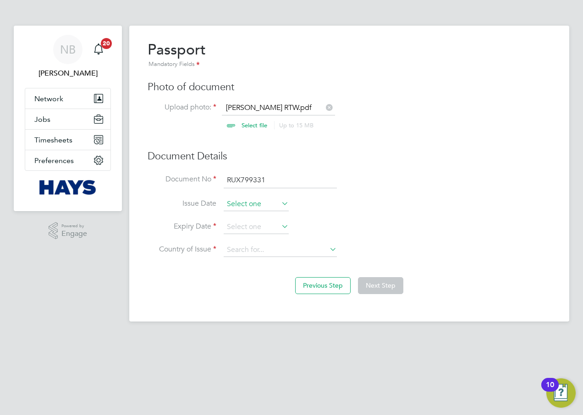
type input "RUX799331"
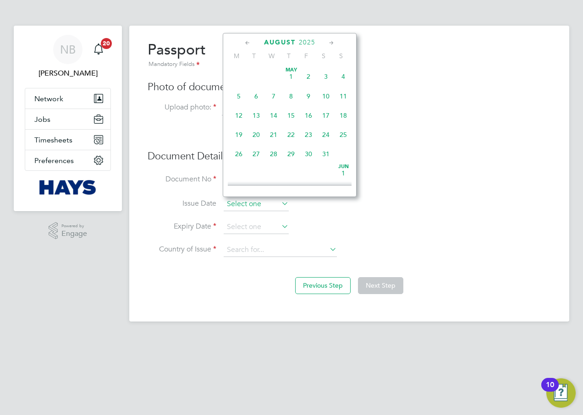
click at [258, 201] on input at bounding box center [256, 205] width 65 height 14
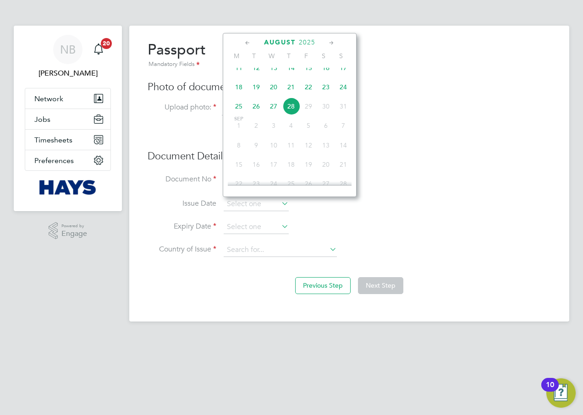
click at [249, 42] on icon at bounding box center [247, 43] width 9 height 10
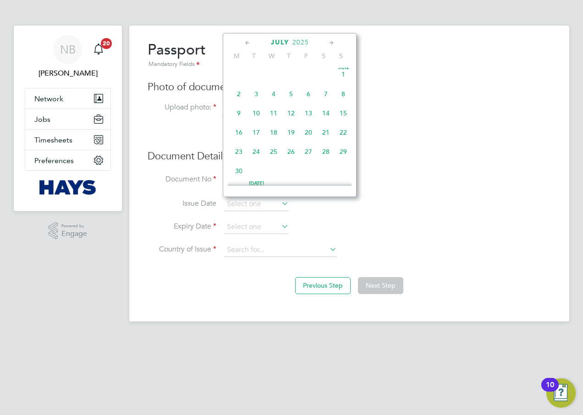
click at [249, 42] on icon at bounding box center [247, 43] width 9 height 10
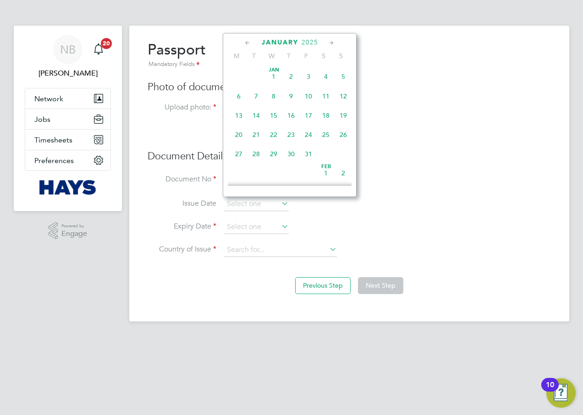
click at [249, 42] on icon at bounding box center [247, 43] width 9 height 10
click at [316, 40] on span "2024" at bounding box center [310, 42] width 16 height 8
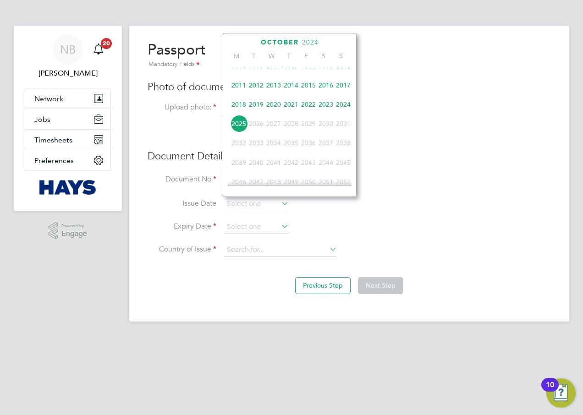
drag, startPoint x: 339, startPoint y: 108, endPoint x: 332, endPoint y: 111, distance: 7.2
click at [336, 110] on span "2024" at bounding box center [343, 104] width 17 height 17
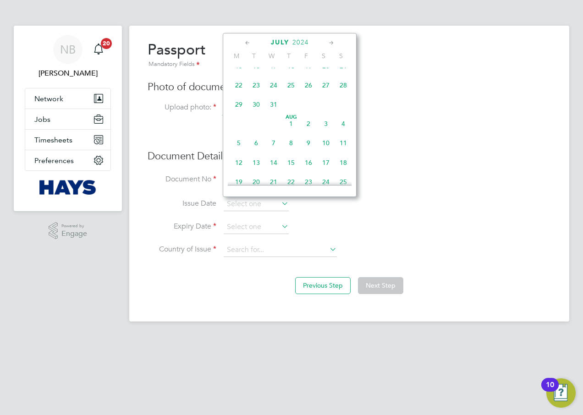
click at [243, 38] on icon at bounding box center [247, 43] width 9 height 10
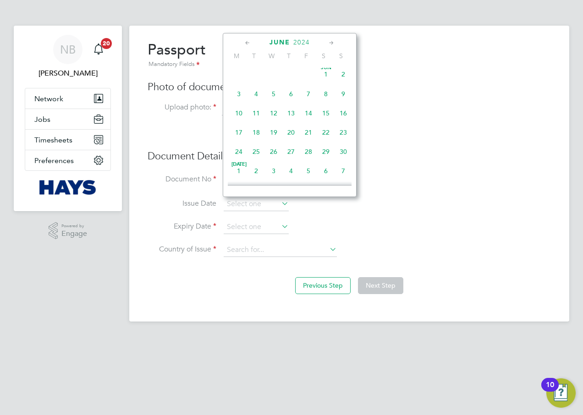
click at [243, 38] on icon at bounding box center [247, 43] width 9 height 10
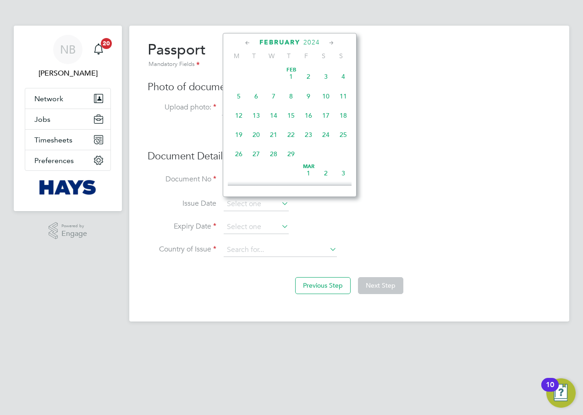
click at [243, 38] on icon at bounding box center [247, 43] width 9 height 10
click at [332, 46] on icon at bounding box center [331, 43] width 9 height 10
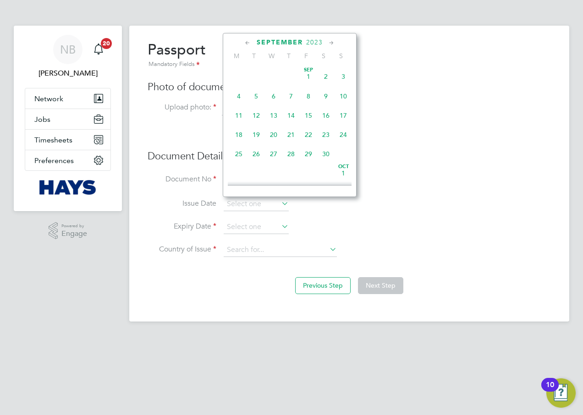
scroll to position [99, 0]
click at [276, 136] on span "18" at bounding box center [273, 132] width 17 height 17
type input "[DATE]"
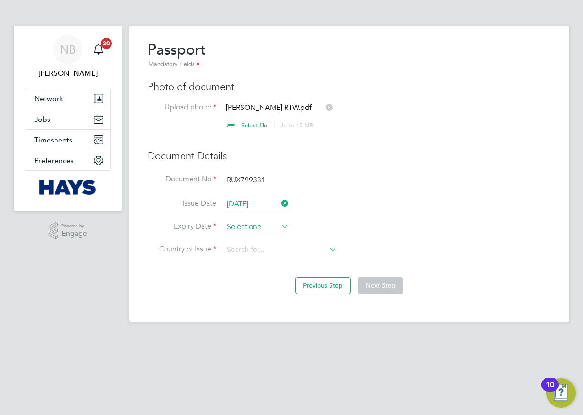
click at [254, 227] on input at bounding box center [256, 227] width 65 height 14
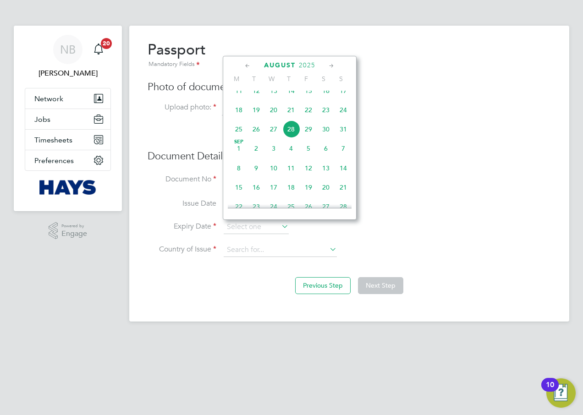
click at [241, 66] on div "[DATE]" at bounding box center [290, 65] width 124 height 9
click at [243, 66] on icon at bounding box center [247, 66] width 9 height 10
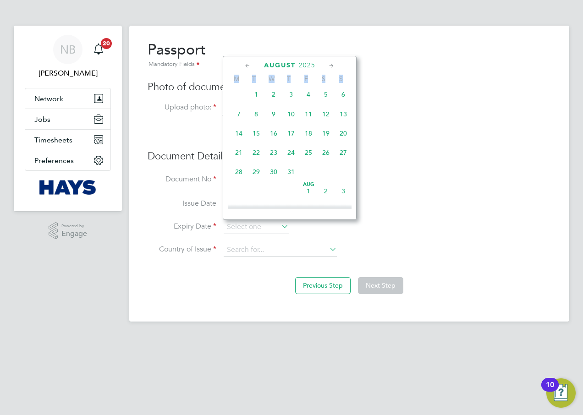
click at [243, 66] on icon at bounding box center [247, 66] width 9 height 10
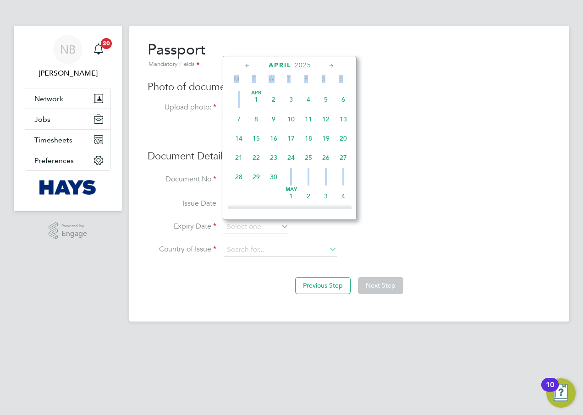
click at [243, 66] on icon at bounding box center [247, 66] width 9 height 10
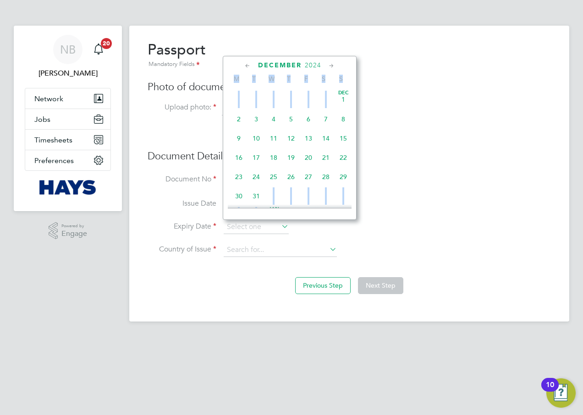
click at [243, 66] on icon at bounding box center [247, 66] width 9 height 10
click at [333, 64] on icon at bounding box center [331, 66] width 9 height 10
click at [253, 194] on span "31" at bounding box center [255, 191] width 17 height 17
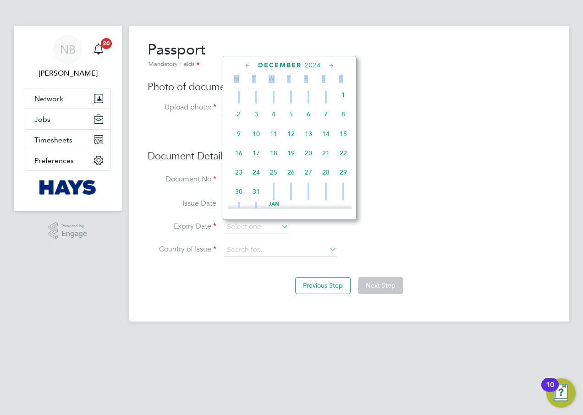
type input "[DATE]"
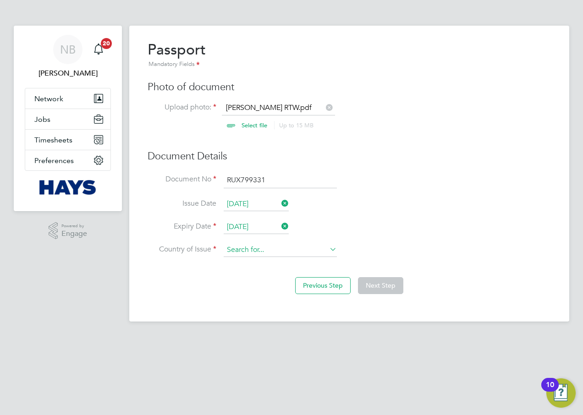
click at [262, 251] on input at bounding box center [280, 250] width 113 height 14
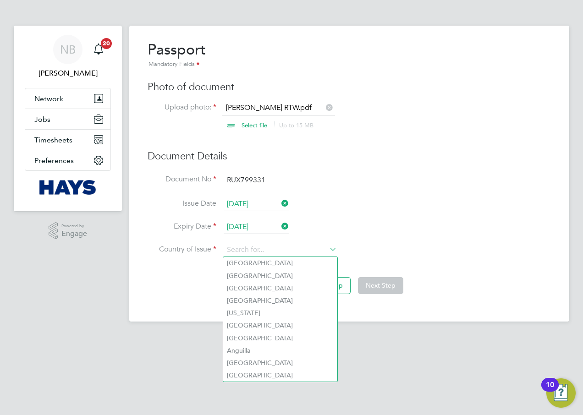
click at [372, 305] on div "Overview Complete the following process to prove that you’re legally allowed to…" at bounding box center [349, 174] width 440 height 296
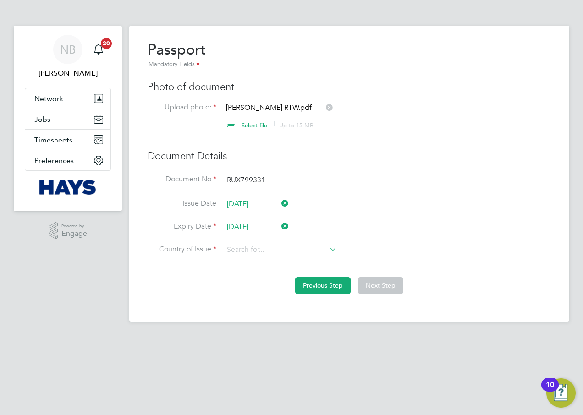
click at [327, 282] on button "Previous Step" at bounding box center [322, 285] width 55 height 16
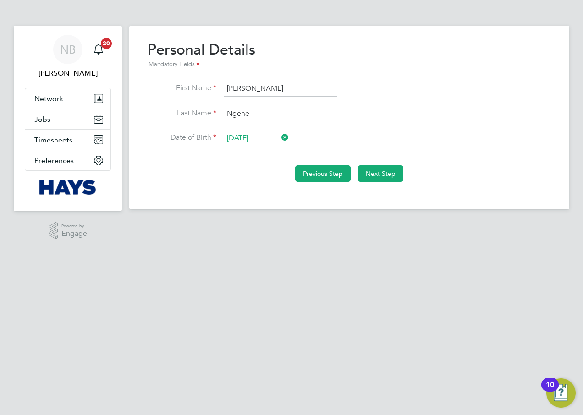
click at [311, 172] on button "Previous Step" at bounding box center [322, 173] width 55 height 16
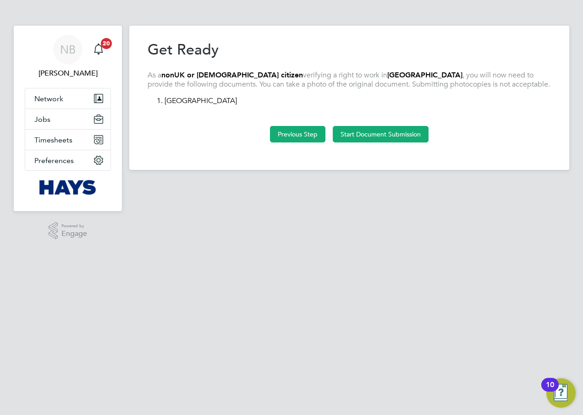
click at [285, 133] on button "Previous Step" at bounding box center [297, 134] width 55 height 16
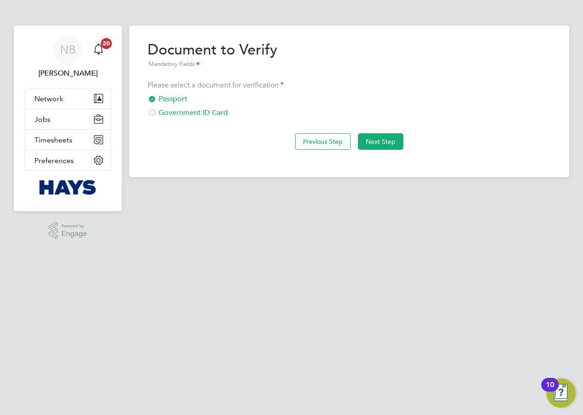
click at [154, 113] on div at bounding box center [152, 113] width 9 height 9
click at [363, 142] on button "Next Step" at bounding box center [379, 141] width 45 height 16
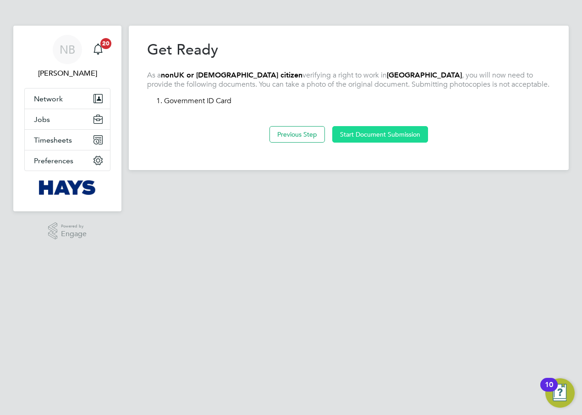
click at [362, 135] on button "Start Document Submission" at bounding box center [380, 134] width 96 height 16
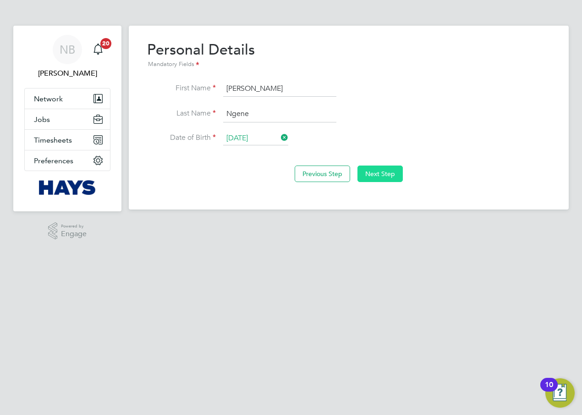
click at [362, 171] on button "Next Step" at bounding box center [379, 173] width 45 height 16
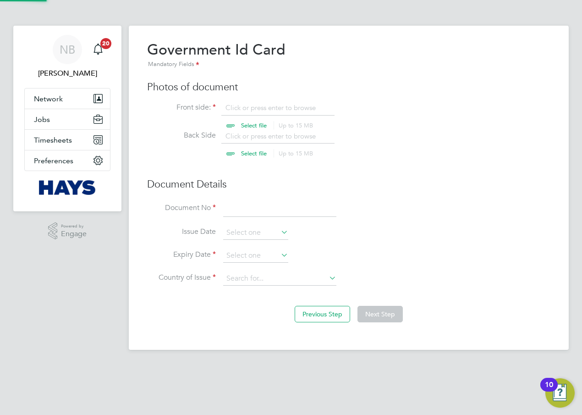
scroll to position [12, 114]
click at [313, 313] on button "Previous Step" at bounding box center [322, 314] width 55 height 16
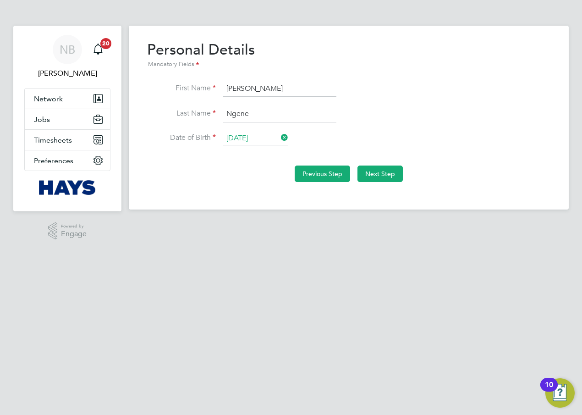
click at [329, 176] on button "Previous Step" at bounding box center [322, 173] width 55 height 16
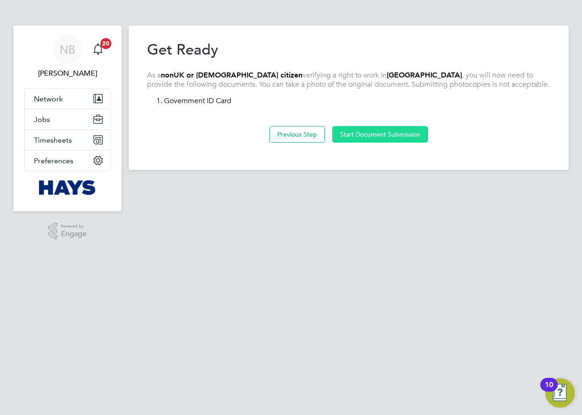
click at [359, 137] on button "Start Document Submission" at bounding box center [380, 134] width 96 height 16
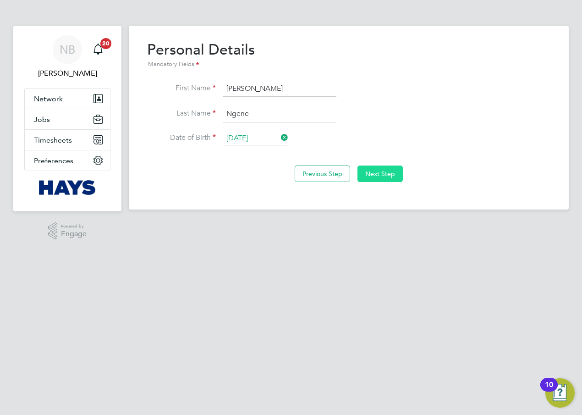
click at [369, 170] on button "Next Step" at bounding box center [379, 173] width 45 height 16
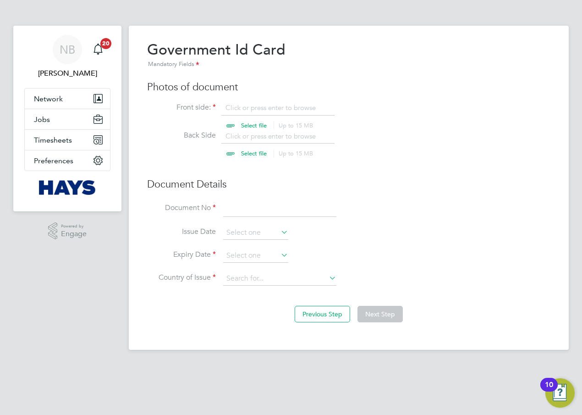
click at [238, 121] on input "file" at bounding box center [263, 116] width 144 height 27
type input "C:\fakepath\[PERSON_NAME] RTW.pdf"
click at [245, 210] on input at bounding box center [279, 208] width 113 height 16
click at [252, 209] on input at bounding box center [279, 208] width 113 height 16
paste input "WE-P4LD763-Z2"
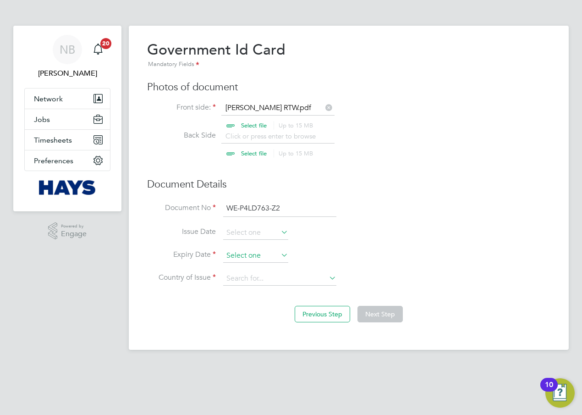
type input "WE-P4LD763-Z2"
click at [235, 255] on input at bounding box center [255, 256] width 65 height 14
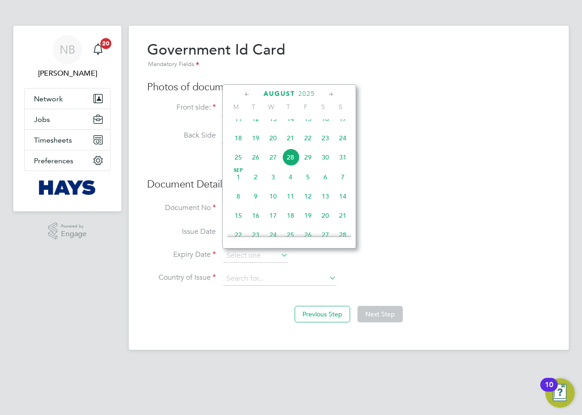
click at [305, 91] on span "2025" at bounding box center [306, 94] width 16 height 8
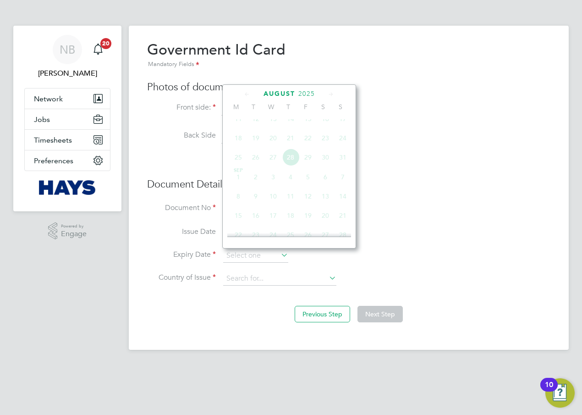
scroll to position [243, 0]
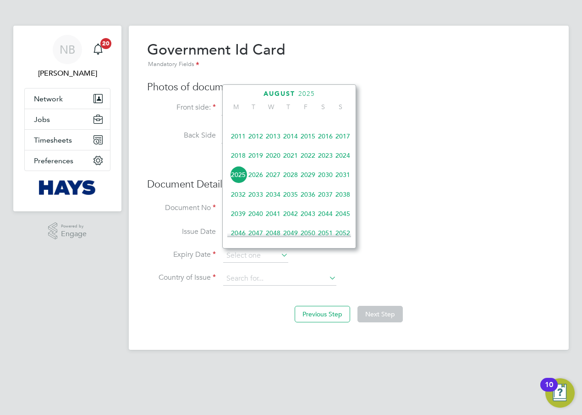
click at [289, 183] on span "2028" at bounding box center [290, 174] width 17 height 17
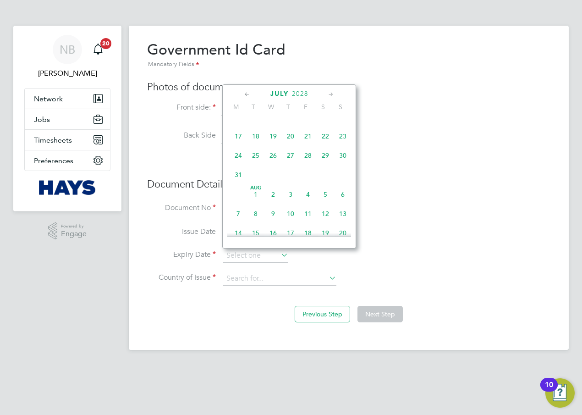
click at [247, 92] on icon at bounding box center [247, 94] width 9 height 10
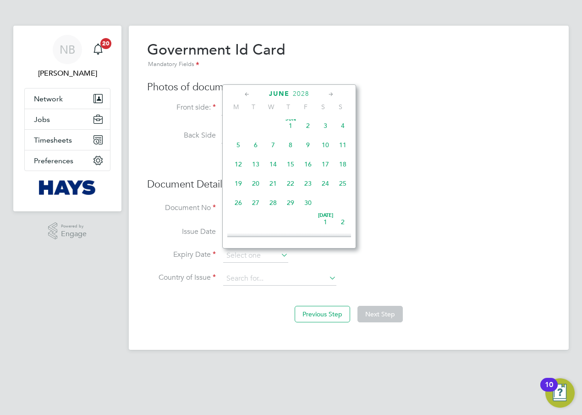
click at [247, 92] on icon at bounding box center [247, 94] width 9 height 10
click at [241, 167] on span "13" at bounding box center [238, 166] width 17 height 17
type input "[DATE]"
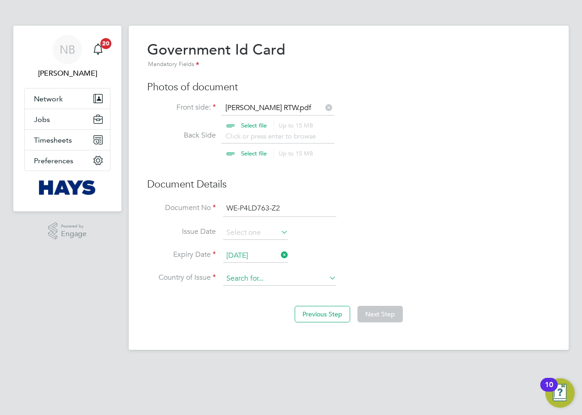
click at [264, 281] on input at bounding box center [279, 279] width 113 height 14
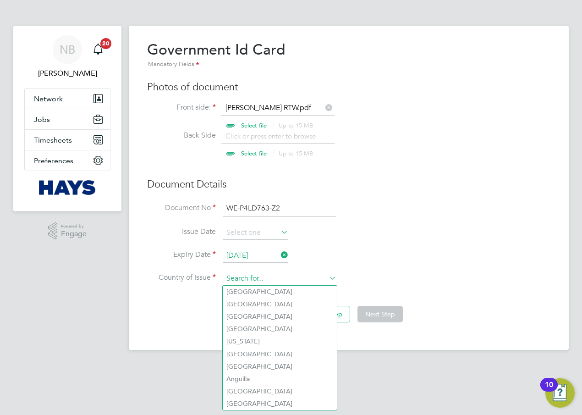
click at [265, 278] on input at bounding box center [279, 279] width 113 height 14
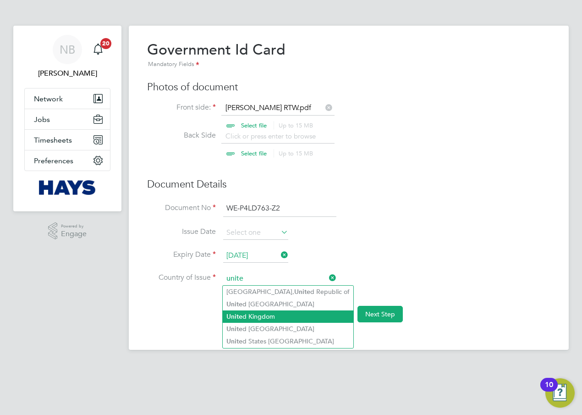
click at [264, 313] on li "Unite d Kingdom" at bounding box center [288, 316] width 131 height 12
type input "[GEOGRAPHIC_DATA]"
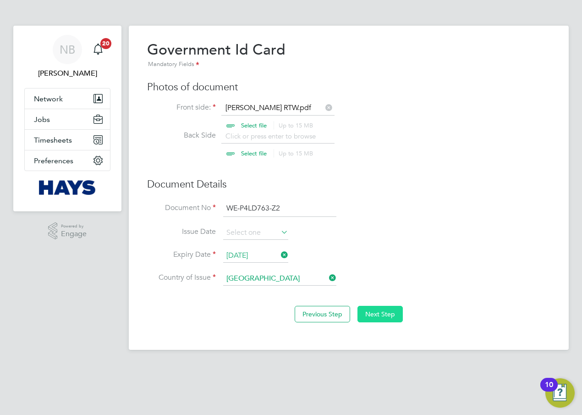
click at [382, 314] on button "Next Step" at bounding box center [379, 314] width 45 height 16
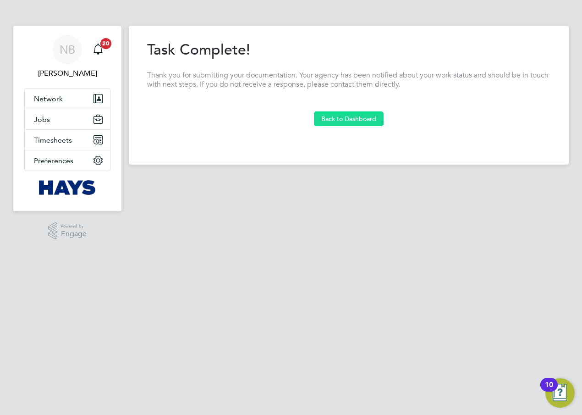
click at [348, 116] on button "Back to Dashboard" at bounding box center [349, 118] width 70 height 15
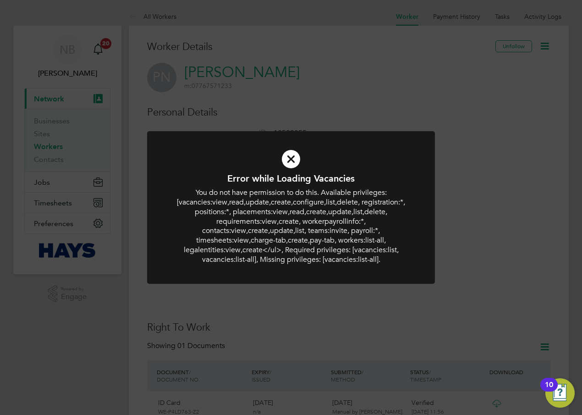
click at [467, 221] on div "Error while Loading Vacancies You do not have permission to do this. Available …" at bounding box center [291, 207] width 582 height 415
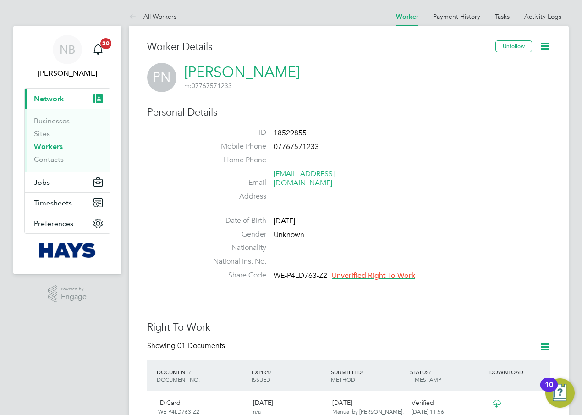
click at [546, 49] on icon at bounding box center [544, 45] width 11 height 11
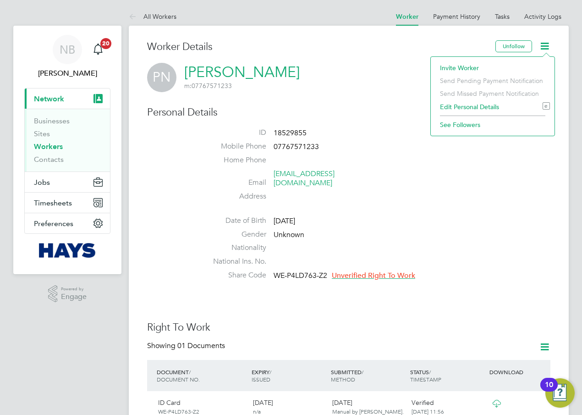
click at [460, 106] on li "Edit Personal Details e" at bounding box center [492, 106] width 115 height 13
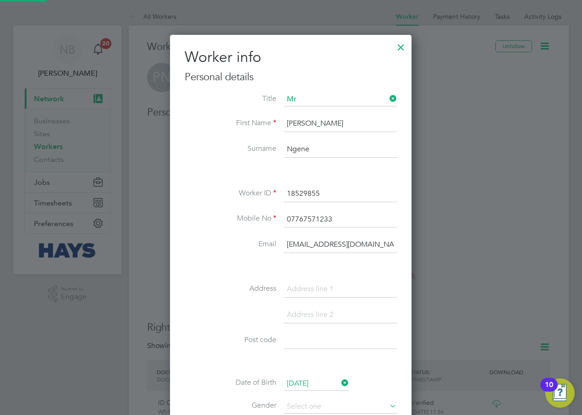
scroll to position [519, 242]
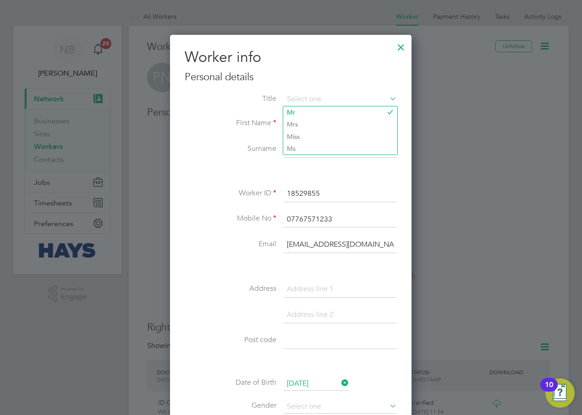
click at [404, 50] on div at bounding box center [401, 45] width 16 height 16
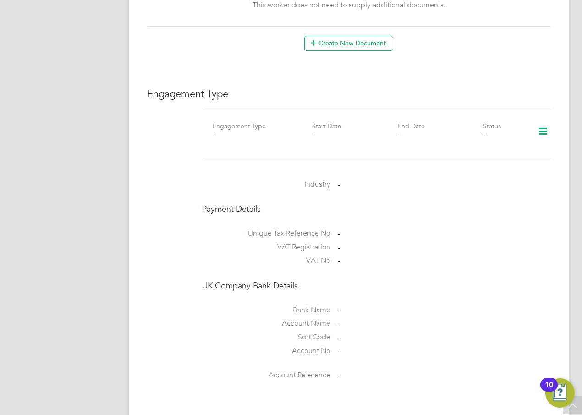
scroll to position [563, 0]
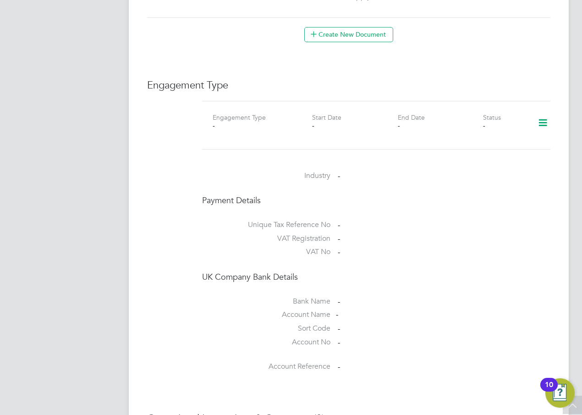
click at [541, 117] on icon at bounding box center [543, 122] width 16 height 21
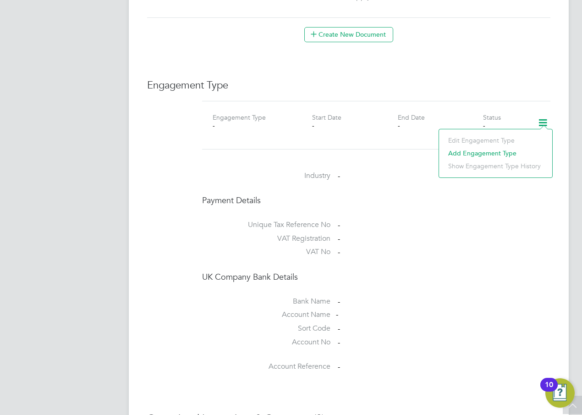
click at [489, 153] on li "Add Engagement Type" at bounding box center [496, 153] width 104 height 13
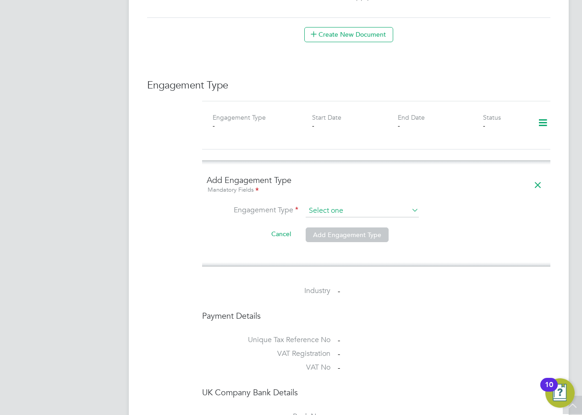
click at [325, 204] on input at bounding box center [362, 210] width 113 height 13
click at [341, 254] on li "Umbrella" at bounding box center [362, 254] width 114 height 13
type input "Umbrella"
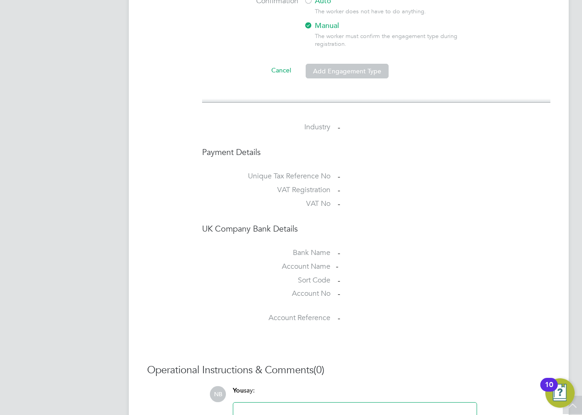
scroll to position [716, 0]
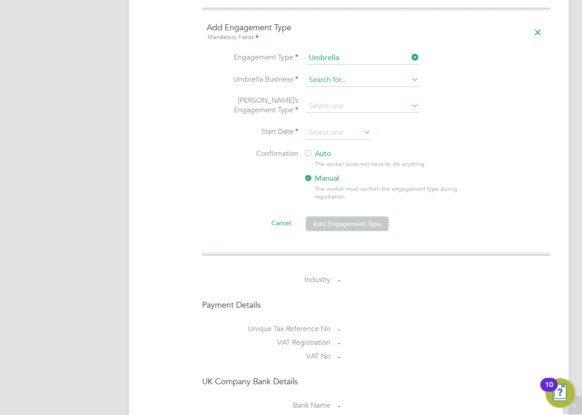
click at [320, 74] on input at bounding box center [362, 80] width 113 height 13
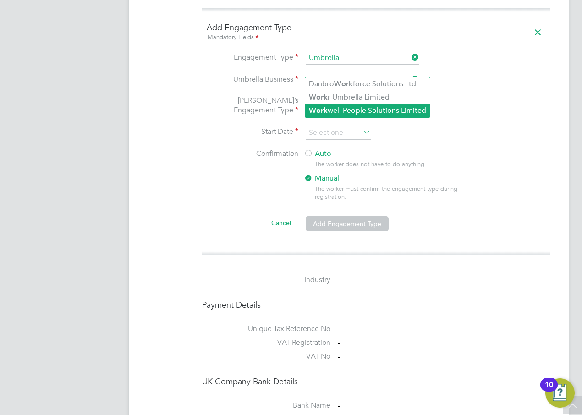
click at [349, 106] on li "Work well People Solutions Limited" at bounding box center [367, 110] width 125 height 13
type input "Workwell People Solutions Limited"
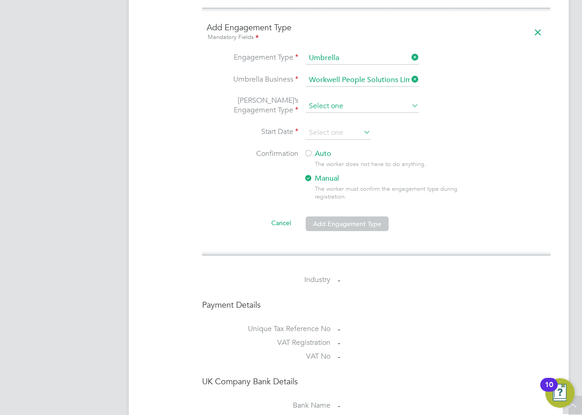
click at [327, 100] on input at bounding box center [362, 106] width 113 height 13
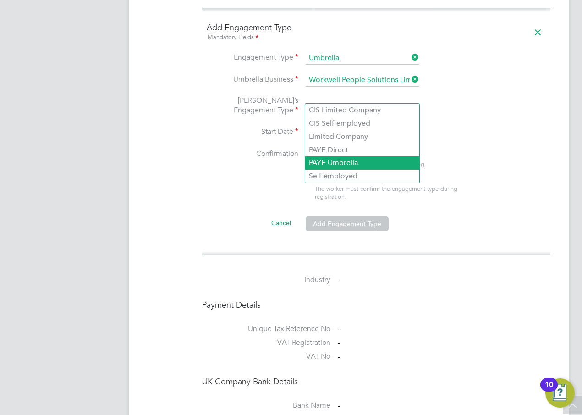
click at [333, 157] on li "PAYE Umbrella" at bounding box center [362, 162] width 114 height 13
type input "PAYE Umbrella"
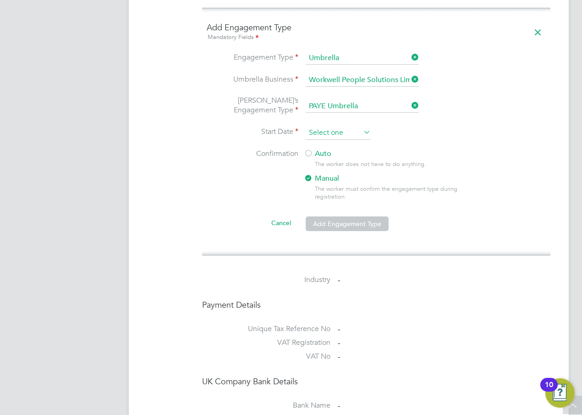
click at [321, 126] on input at bounding box center [338, 133] width 65 height 14
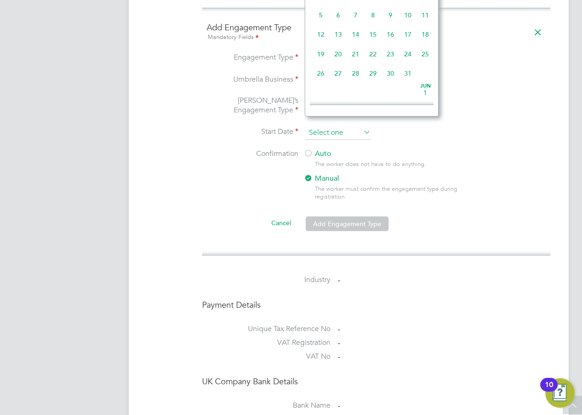
scroll to position [357, 0]
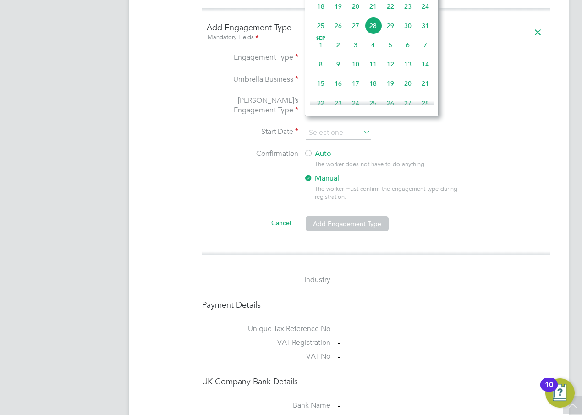
click at [340, 34] on span "26" at bounding box center [337, 25] width 17 height 17
type input "[DATE]"
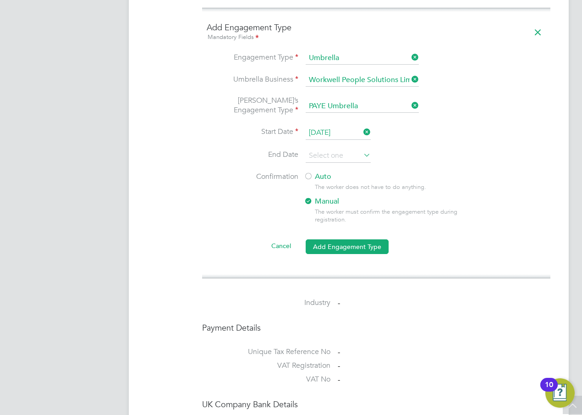
click at [312, 172] on div at bounding box center [308, 176] width 9 height 9
click at [337, 241] on button "Add Engagement Type" at bounding box center [347, 246] width 83 height 15
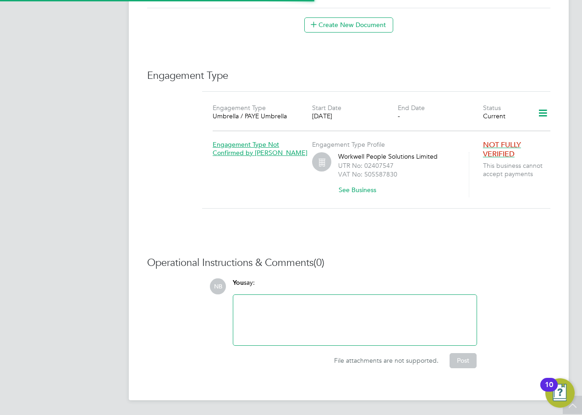
scroll to position [563, 0]
